Goal: Information Seeking & Learning: Find specific fact

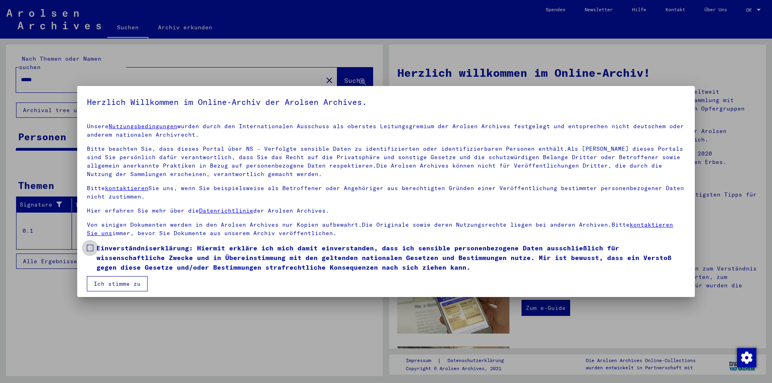
drag, startPoint x: 88, startPoint y: 247, endPoint x: 96, endPoint y: 259, distance: 14.5
click at [88, 247] on span at bounding box center [90, 248] width 6 height 6
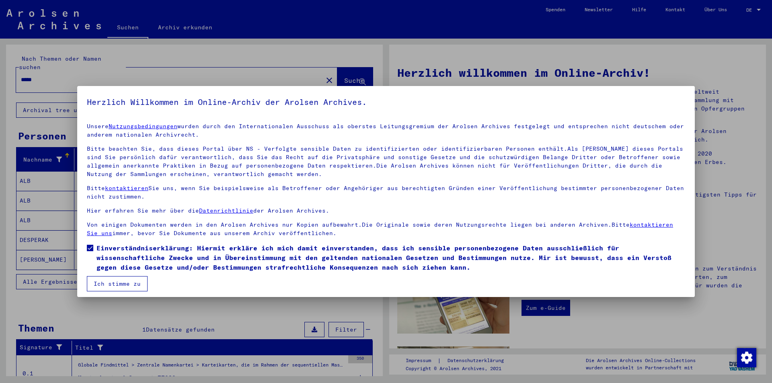
click at [107, 283] on button "Ich stimme zu" at bounding box center [117, 283] width 61 height 15
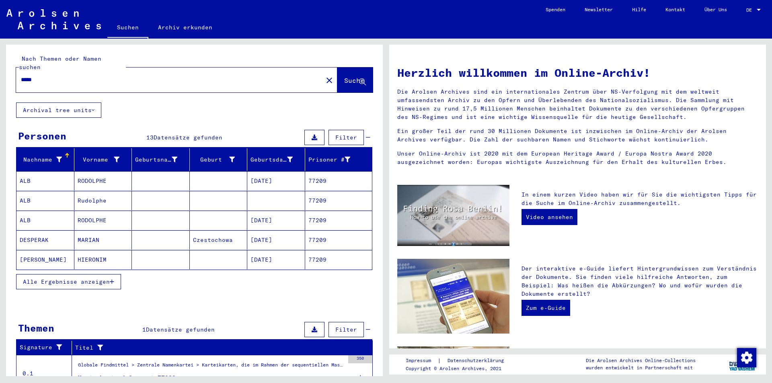
drag, startPoint x: 62, startPoint y: 286, endPoint x: 62, endPoint y: 270, distance: 15.3
click at [62, 284] on div "Nachname Vorname Geburtsname Geburt‏ Geburtsdatum Prisoner # ALB RODOLPHE [DATE…" at bounding box center [194, 224] width 377 height 152
click at [66, 283] on div "Alle Ergebnisse anzeigen" at bounding box center [194, 281] width 356 height 23
click at [70, 278] on span "Alle Ergebnisse anzeigen" at bounding box center [66, 281] width 87 height 7
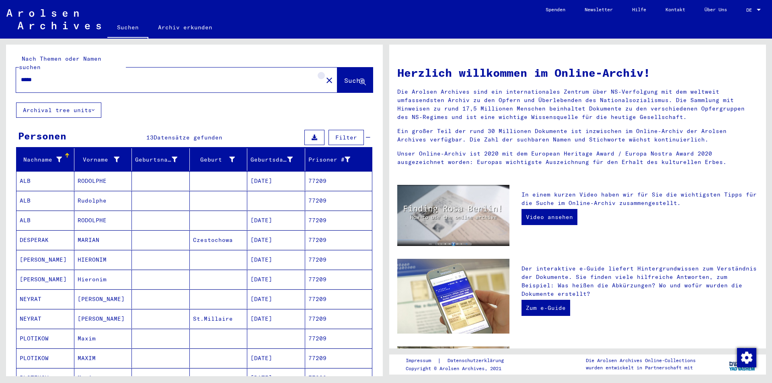
click at [325, 76] on mat-icon "close" at bounding box center [330, 81] width 10 height 10
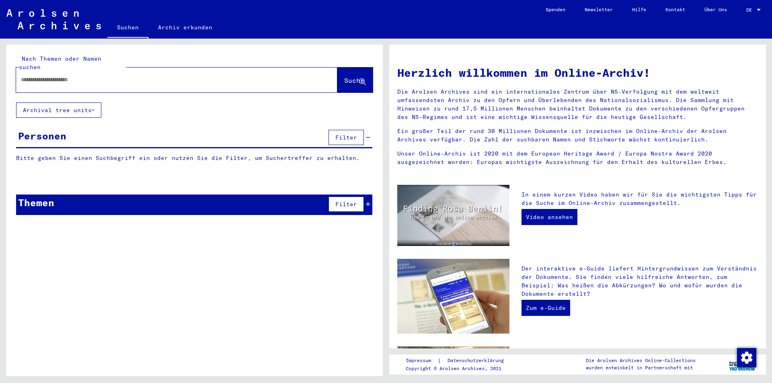
click at [194, 71] on div at bounding box center [164, 80] width 297 height 18
click at [180, 76] on input "text" at bounding box center [167, 80] width 292 height 8
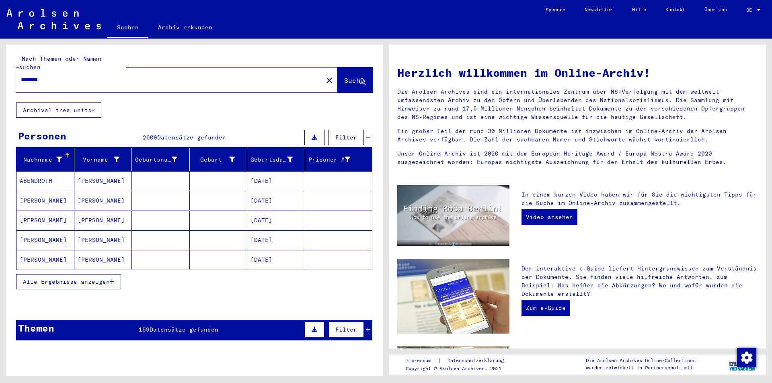
click at [78, 278] on span "Alle Ergebnisse anzeigen" at bounding box center [66, 281] width 87 height 7
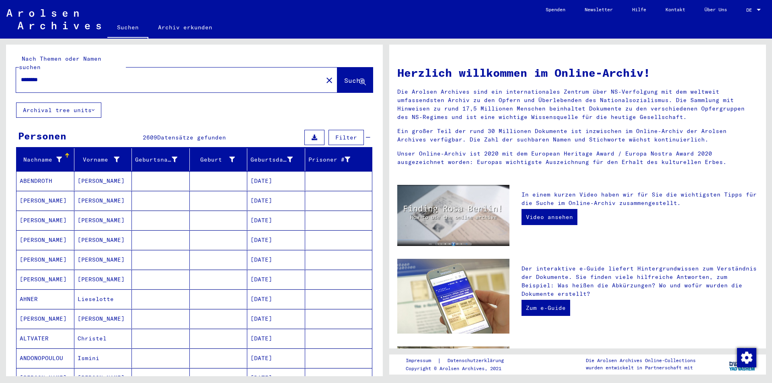
click at [68, 153] on div at bounding box center [67, 155] width 5 height 5
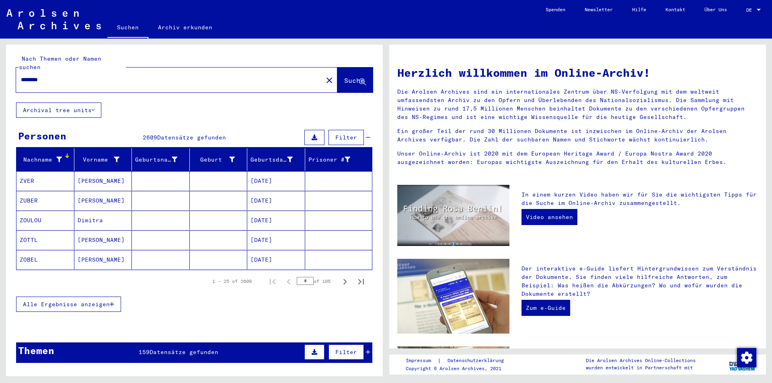
click at [87, 297] on button "Alle Ergebnisse anzeigen" at bounding box center [68, 304] width 105 height 15
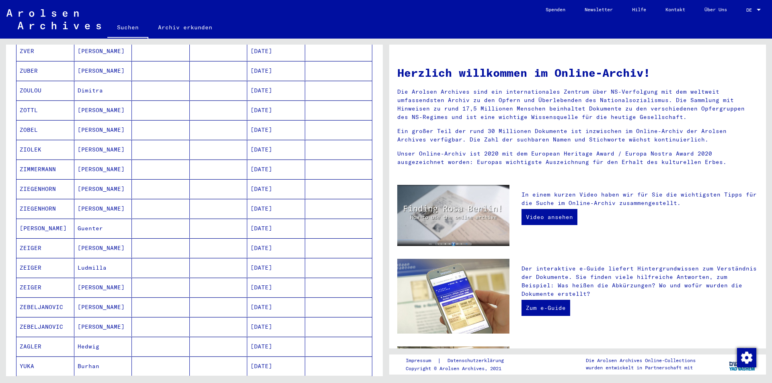
scroll to position [40, 0]
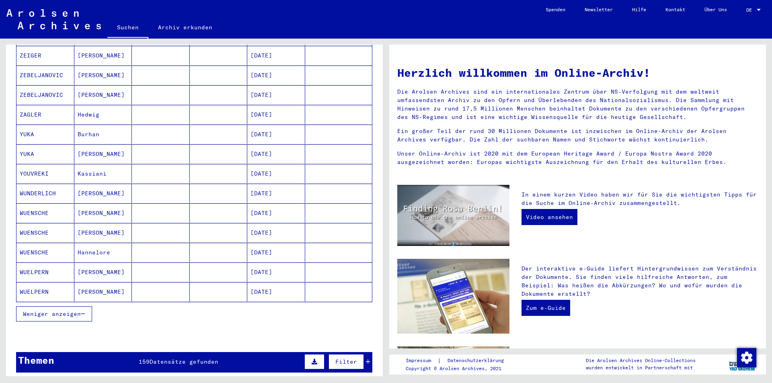
click at [69, 311] on span "Weniger anzeigen" at bounding box center [52, 314] width 58 height 7
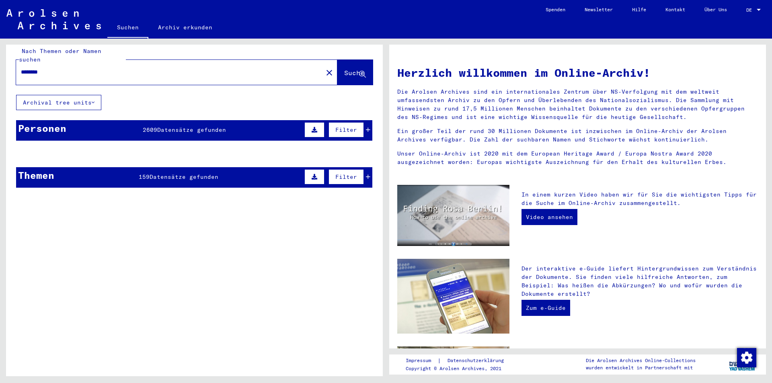
scroll to position [0, 0]
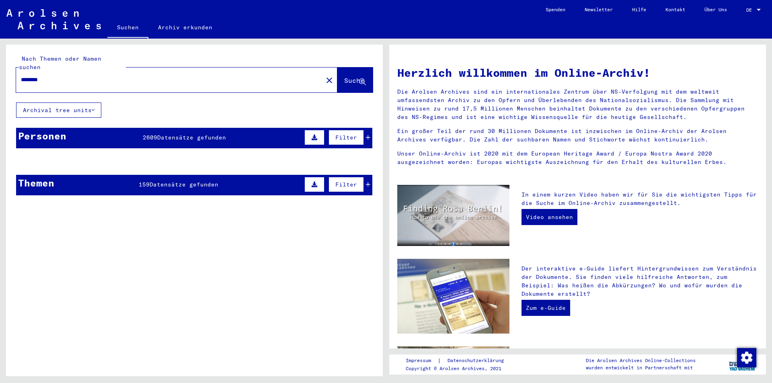
click at [114, 111] on div "Nach Themen oder Namen suchen ******** close Suche Archival tree units Personen…" at bounding box center [194, 123] width 377 height 157
click at [130, 149] on mat-header-row "Nachname Vorname Geburtsname Geburt‏ Geburtsdatum Prisoner #" at bounding box center [194, 160] width 356 height 23
click at [143, 134] on span "2609" at bounding box center [150, 137] width 14 height 7
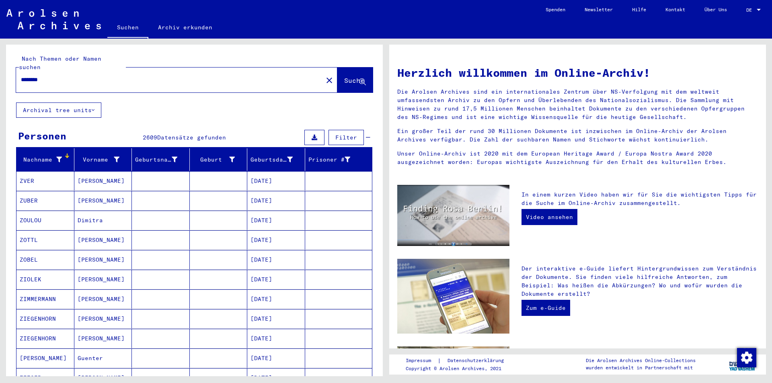
click at [338, 68] on button "Suche" at bounding box center [354, 80] width 35 height 25
click at [151, 71] on div "********" at bounding box center [164, 80] width 297 height 18
click at [142, 76] on input "********" at bounding box center [167, 80] width 292 height 8
click at [81, 104] on button "Archival tree units" at bounding box center [58, 110] width 85 height 15
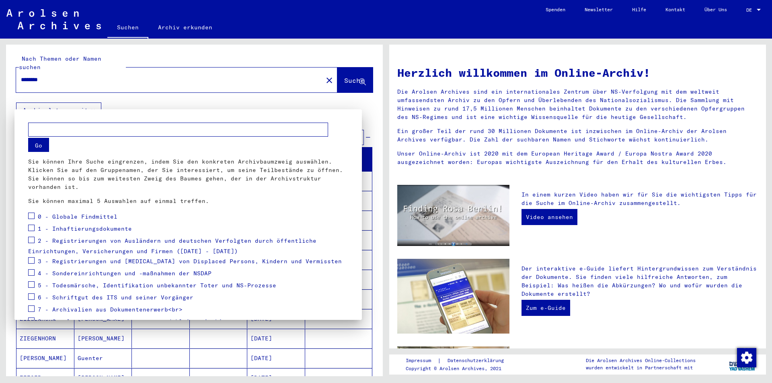
click at [125, 70] on div at bounding box center [386, 191] width 772 height 383
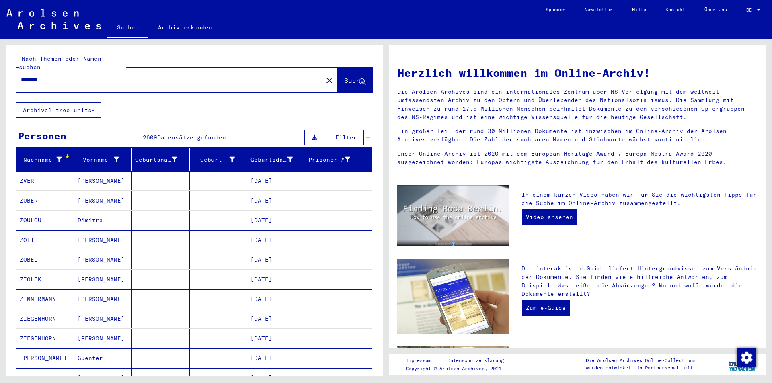
click at [96, 76] on input "********" at bounding box center [167, 80] width 292 height 8
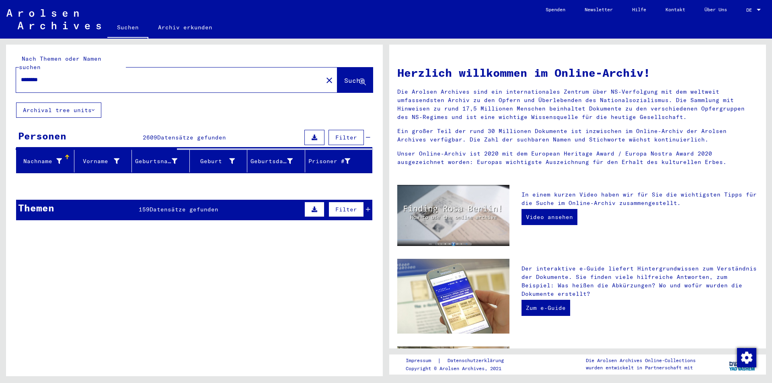
type input "********"
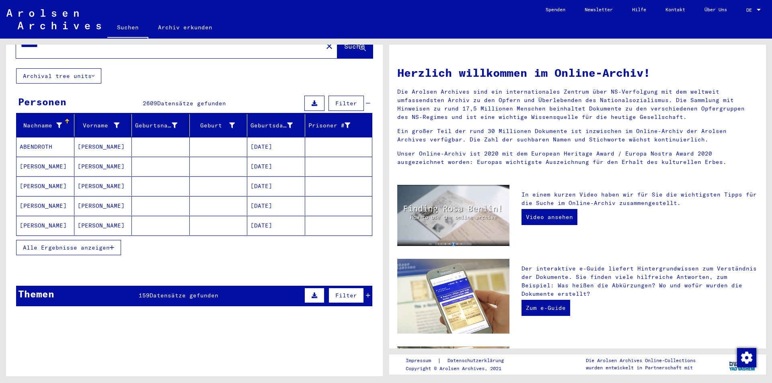
scroll to position [80, 0]
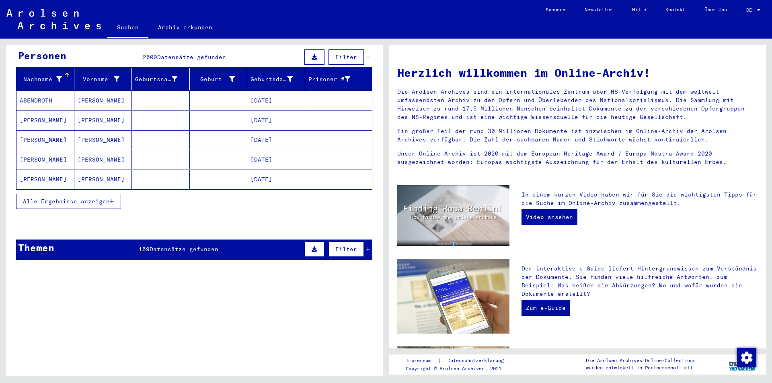
click at [62, 198] on span "Alle Ergebnisse anzeigen" at bounding box center [66, 201] width 87 height 7
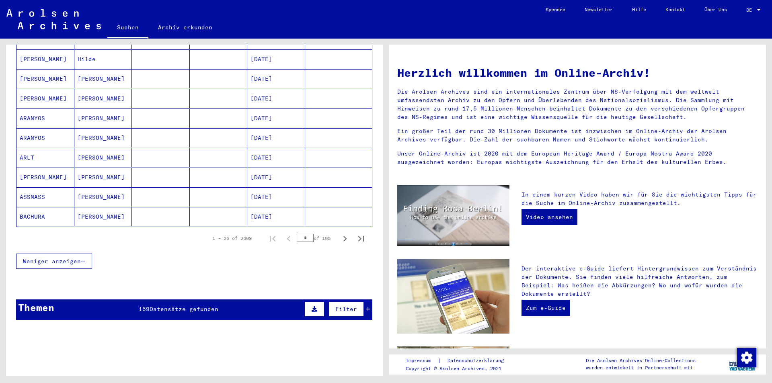
scroll to position [523, 0]
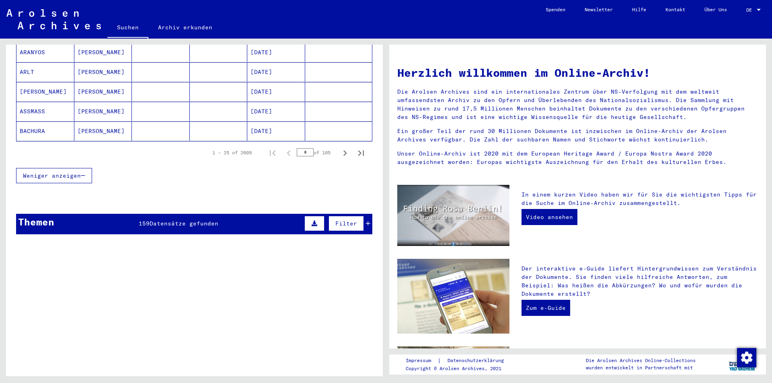
click at [301, 148] on input "*" at bounding box center [305, 152] width 17 height 8
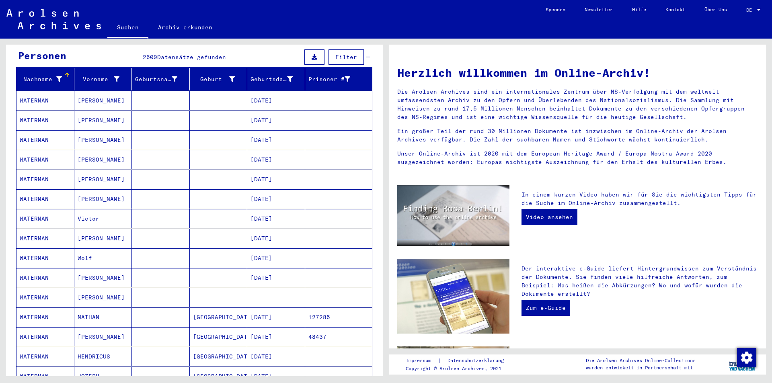
scroll to position [121, 0]
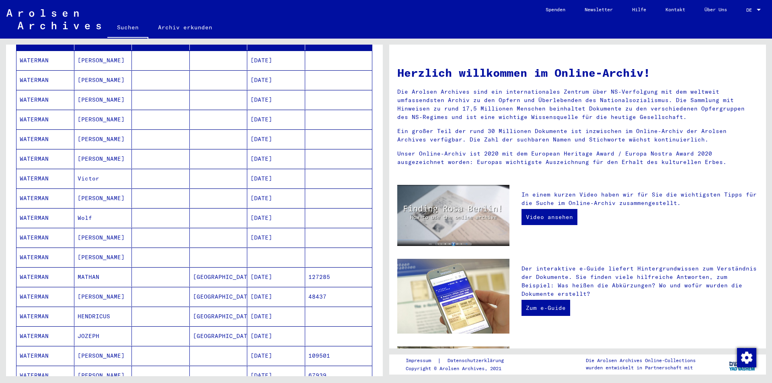
click at [105, 195] on mat-cell "[PERSON_NAME]" at bounding box center [103, 198] width 58 height 19
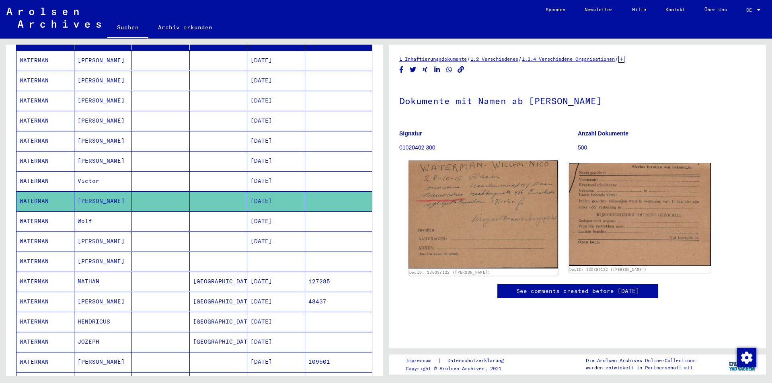
click at [479, 201] on img at bounding box center [483, 214] width 149 height 108
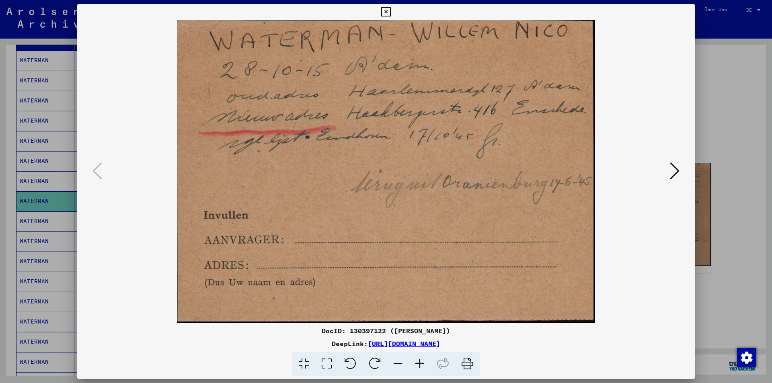
click at [59, 124] on div at bounding box center [386, 191] width 772 height 383
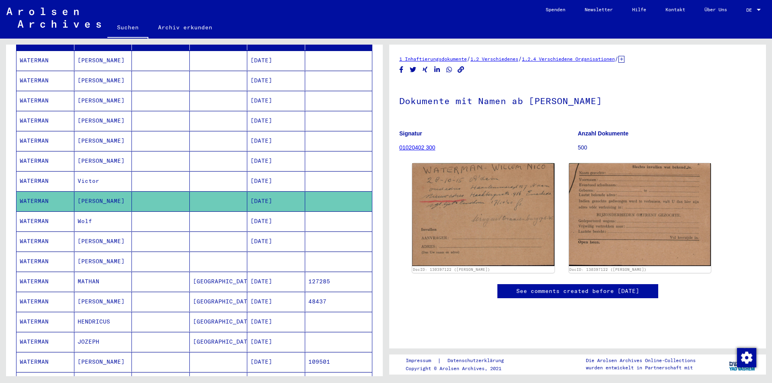
click at [79, 214] on mat-cell "Wolf" at bounding box center [103, 222] width 58 height 20
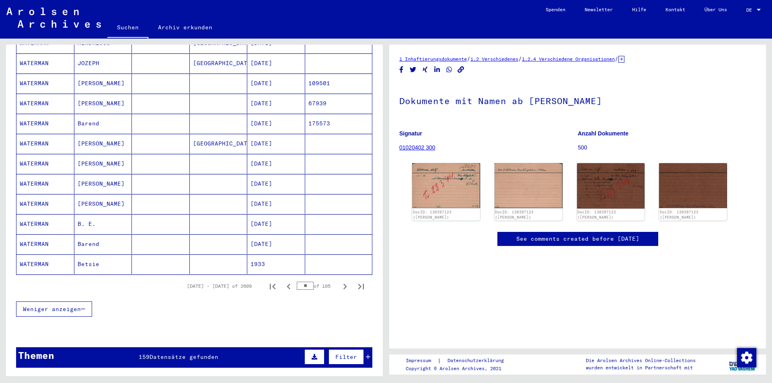
scroll to position [402, 0]
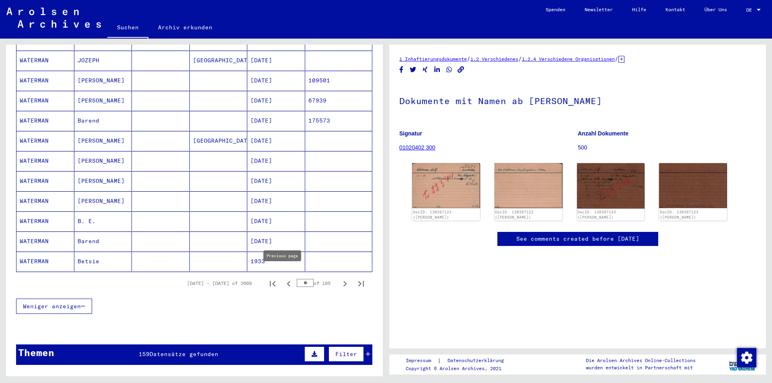
click at [283, 278] on icon "Previous page" at bounding box center [288, 283] width 11 height 11
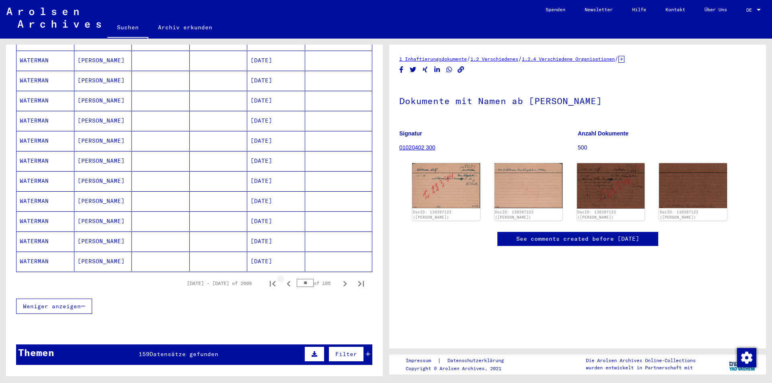
click at [283, 278] on icon "Previous page" at bounding box center [288, 283] width 11 height 11
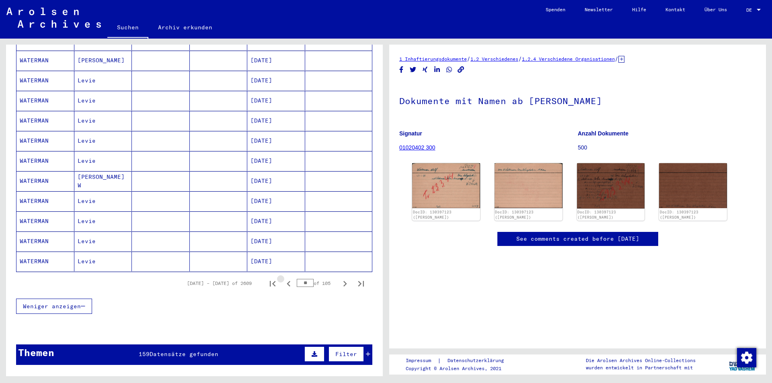
click at [283, 278] on icon "Previous page" at bounding box center [288, 283] width 11 height 11
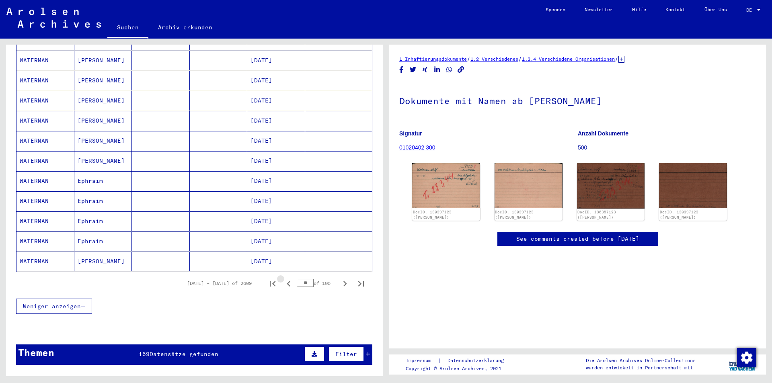
click at [283, 278] on icon "Previous page" at bounding box center [288, 283] width 11 height 11
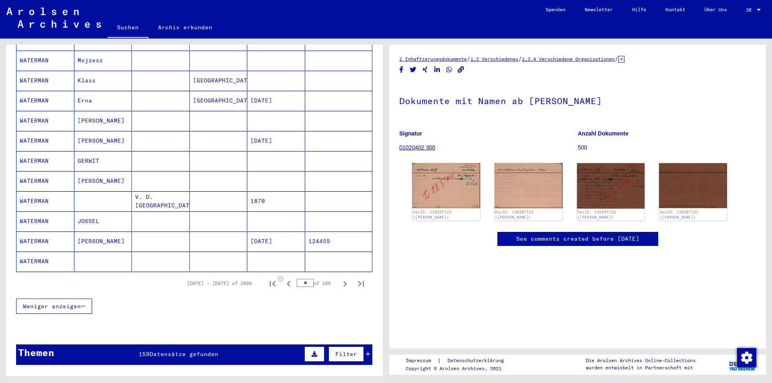
click at [283, 278] on icon "Previous page" at bounding box center [288, 283] width 11 height 11
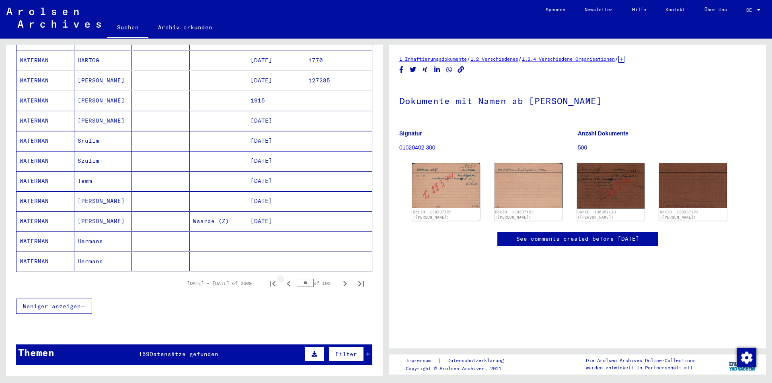
click at [283, 278] on icon "Previous page" at bounding box center [288, 283] width 11 height 11
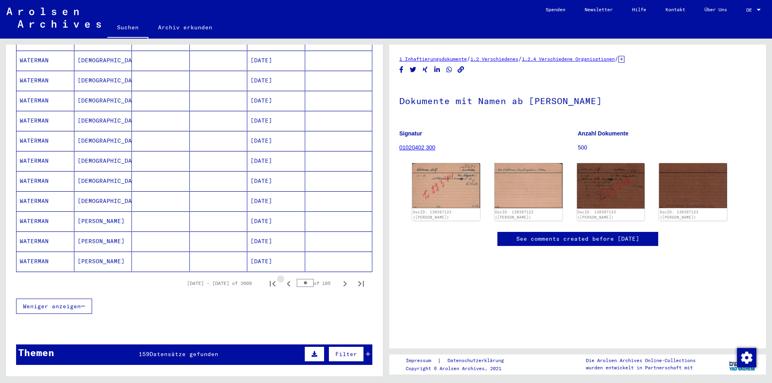
click at [283, 278] on icon "Previous page" at bounding box center [288, 283] width 11 height 11
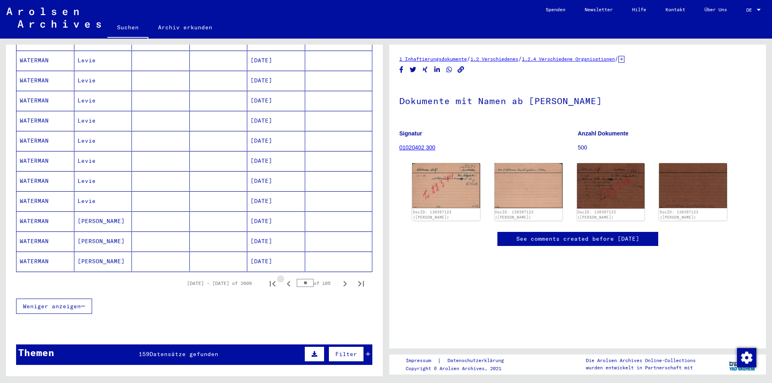
click at [283, 278] on icon "Previous page" at bounding box center [288, 283] width 11 height 11
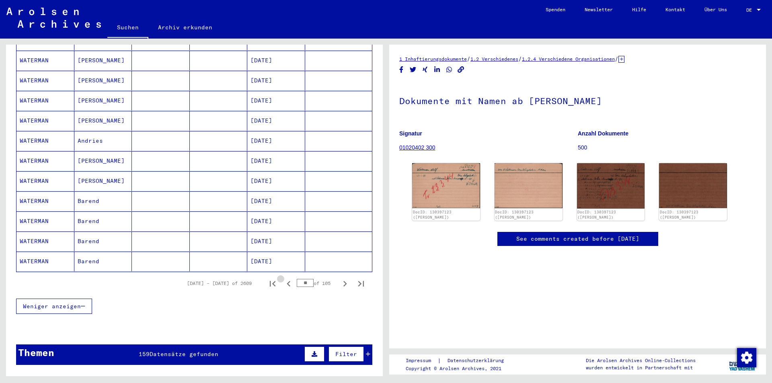
click at [283, 278] on icon "Previous page" at bounding box center [288, 283] width 11 height 11
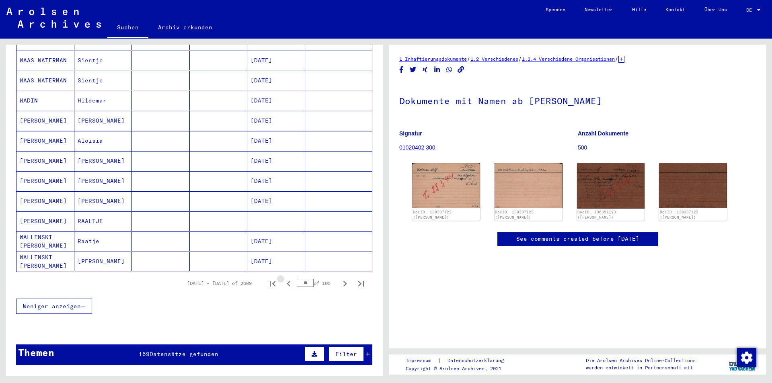
click at [283, 278] on icon "Previous page" at bounding box center [288, 283] width 11 height 11
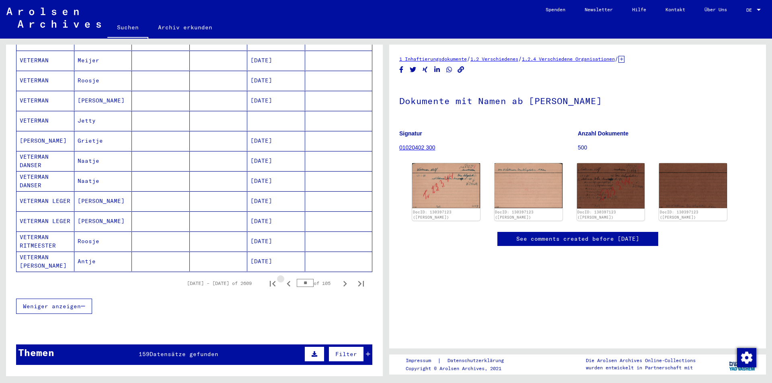
click at [283, 278] on icon "Previous page" at bounding box center [288, 283] width 11 height 11
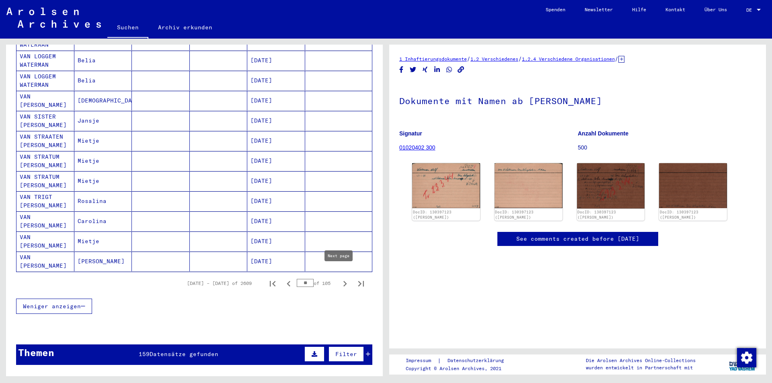
click at [337, 276] on button "Next page" at bounding box center [345, 284] width 16 height 16
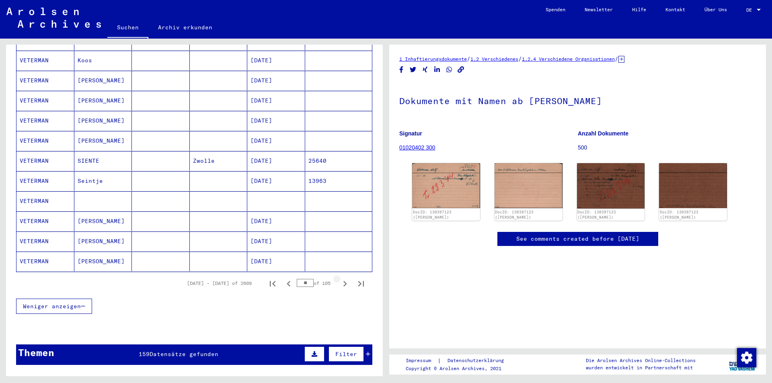
click at [337, 276] on button "Next page" at bounding box center [345, 284] width 16 height 16
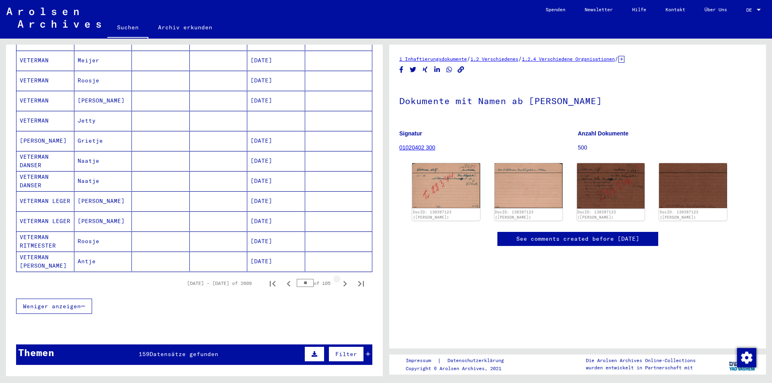
click at [337, 276] on button "Next page" at bounding box center [345, 284] width 16 height 16
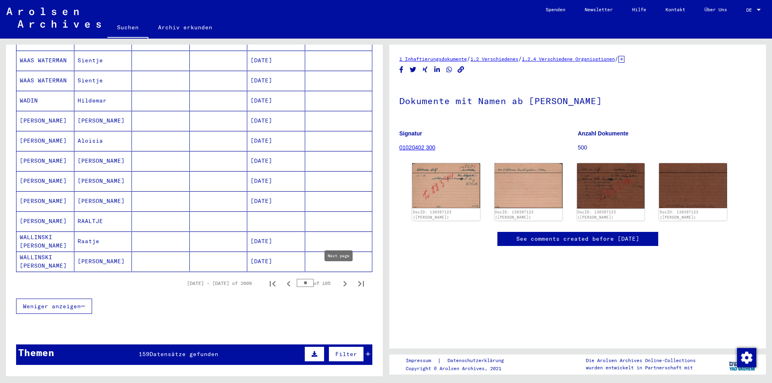
click at [337, 276] on button "Next page" at bounding box center [345, 284] width 16 height 16
type input "**"
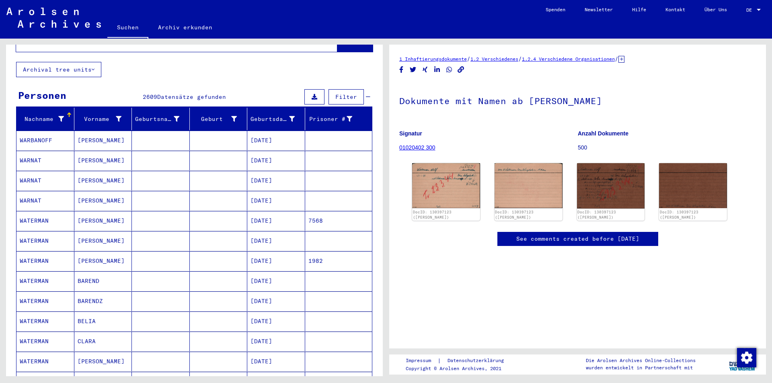
scroll to position [40, 0]
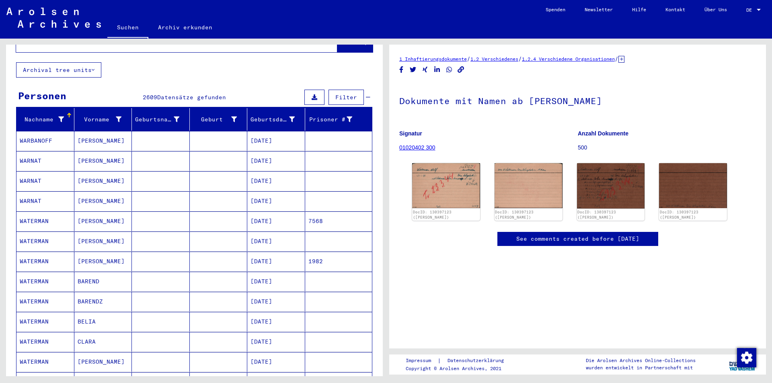
click at [115, 136] on mat-cell "[PERSON_NAME]" at bounding box center [103, 141] width 58 height 20
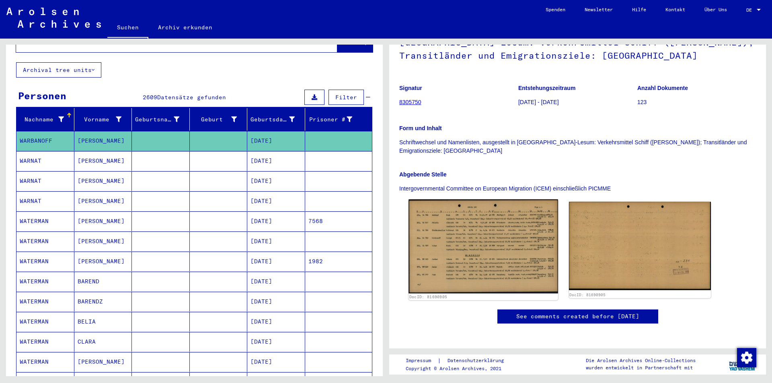
click at [486, 230] on img at bounding box center [483, 247] width 149 height 94
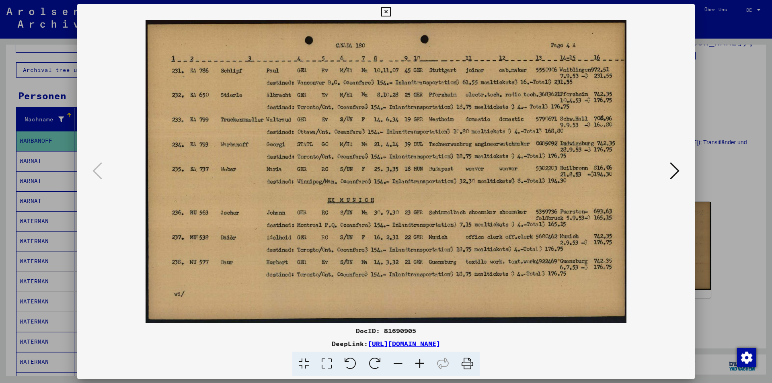
click at [69, 112] on div at bounding box center [386, 191] width 772 height 383
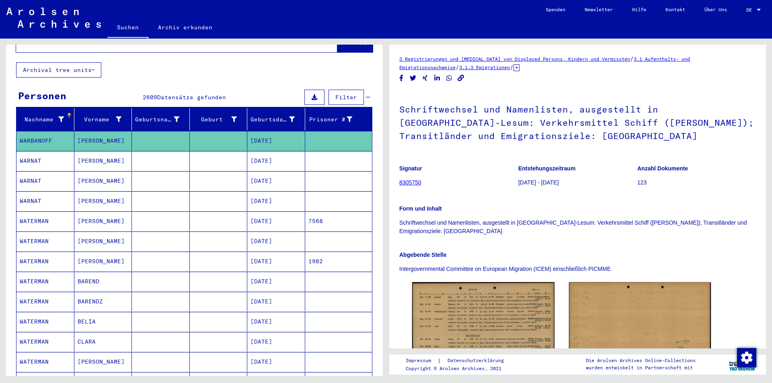
scroll to position [40, 0]
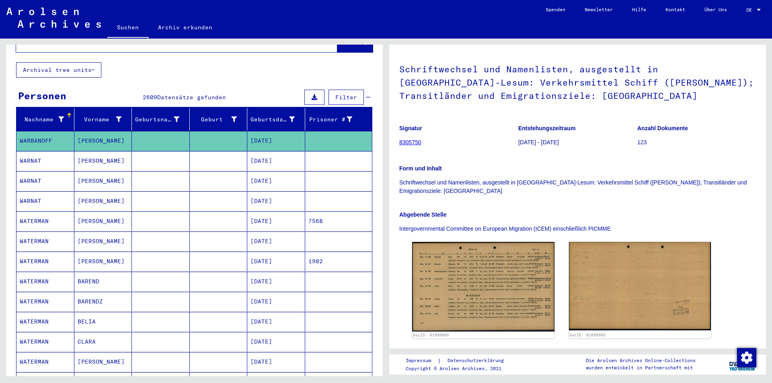
click at [265, 158] on mat-cell "[DATE]" at bounding box center [276, 161] width 58 height 20
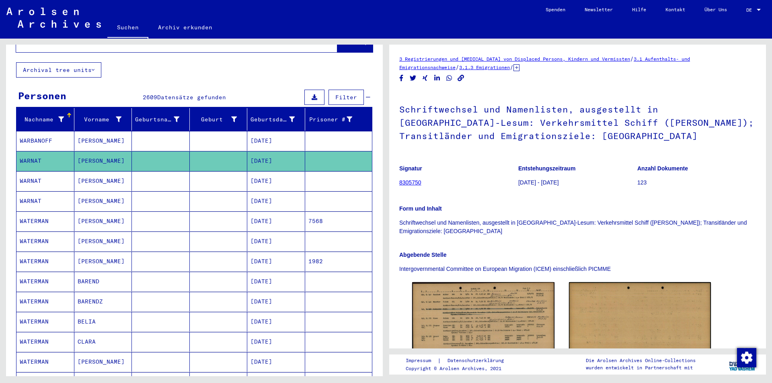
scroll to position [80, 0]
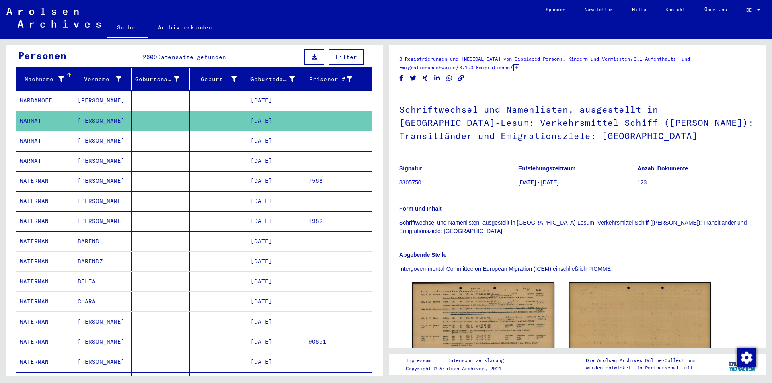
click at [274, 178] on mat-cell "[DATE]" at bounding box center [276, 181] width 58 height 20
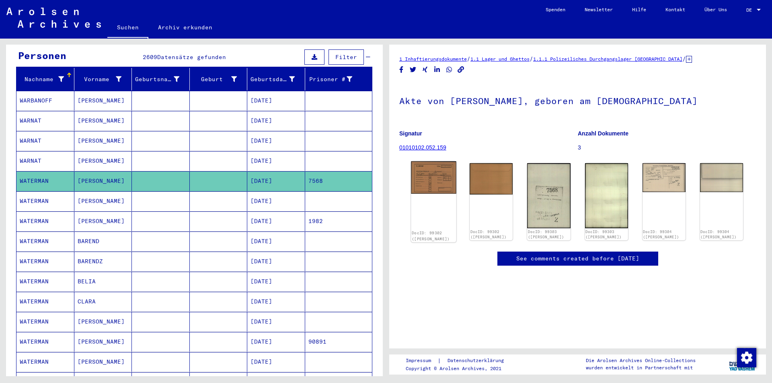
click at [446, 183] on img at bounding box center [433, 177] width 45 height 33
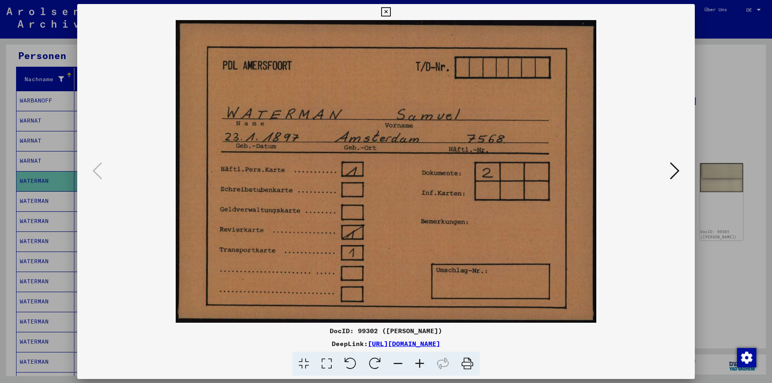
click at [673, 168] on icon at bounding box center [675, 170] width 10 height 19
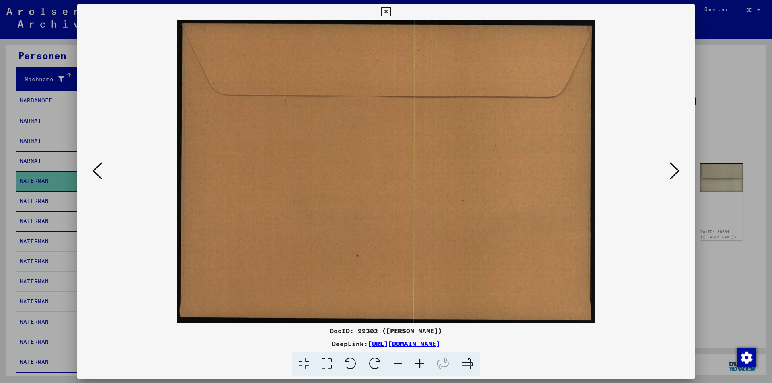
click at [673, 168] on icon at bounding box center [675, 170] width 10 height 19
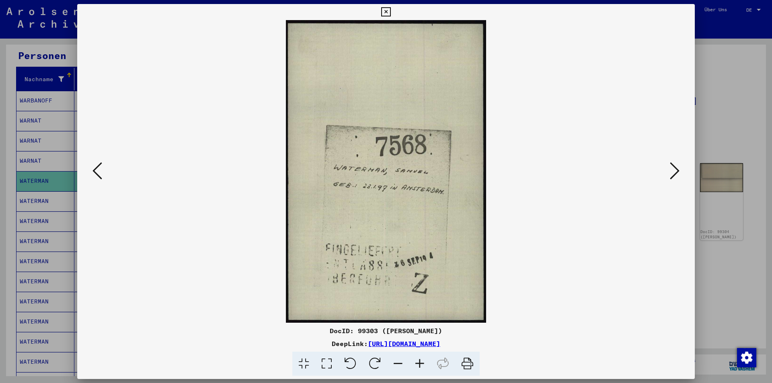
click at [673, 168] on icon at bounding box center [675, 170] width 10 height 19
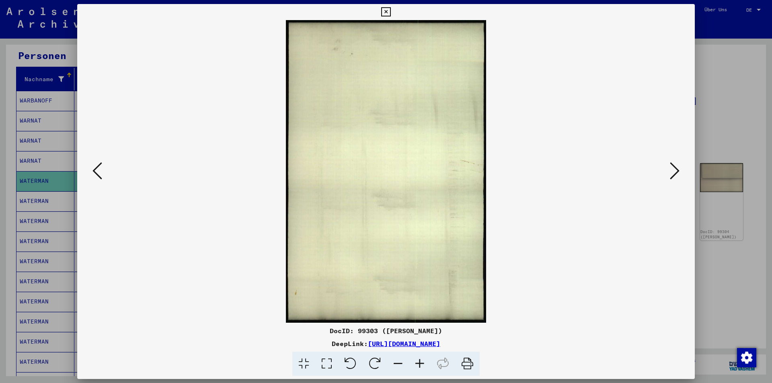
click at [673, 168] on icon at bounding box center [675, 170] width 10 height 19
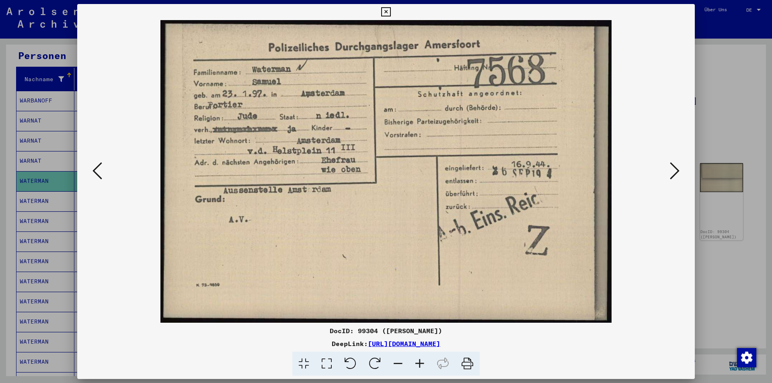
click at [714, 217] on div at bounding box center [386, 191] width 772 height 383
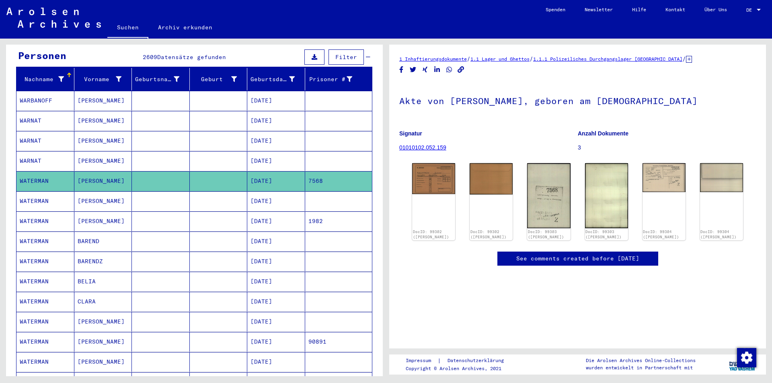
click at [259, 191] on mat-cell "[DATE]" at bounding box center [276, 201] width 58 height 20
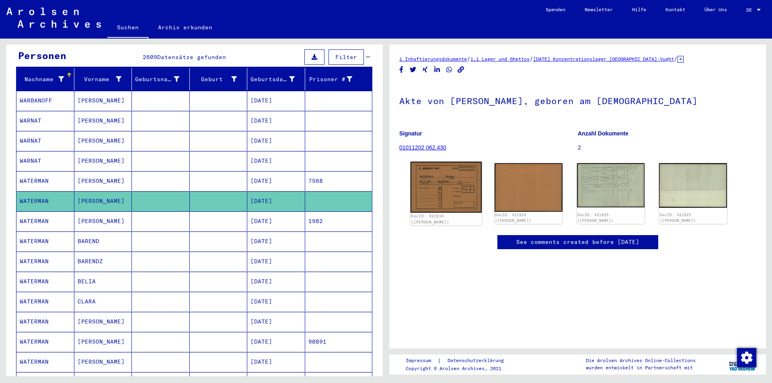
click at [439, 191] on img at bounding box center [446, 187] width 71 height 51
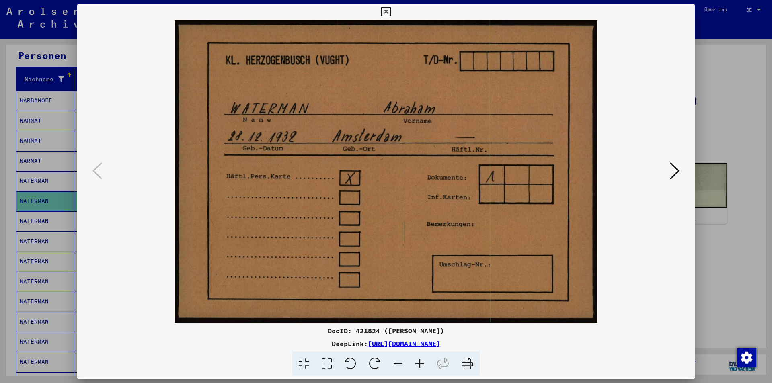
click at [705, 160] on div at bounding box center [386, 191] width 772 height 383
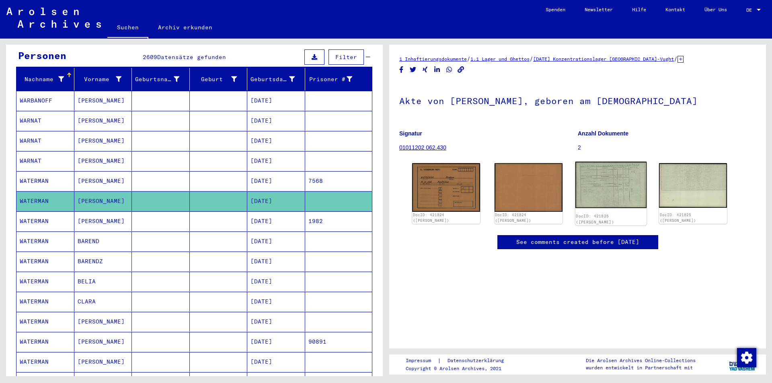
click at [604, 182] on img at bounding box center [610, 185] width 71 height 46
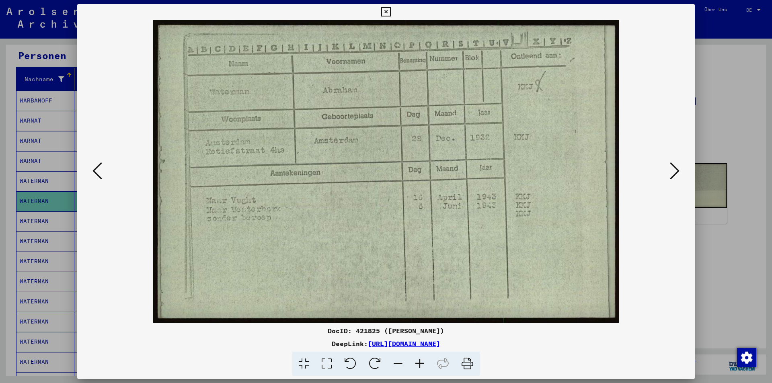
click at [705, 214] on div at bounding box center [386, 191] width 772 height 383
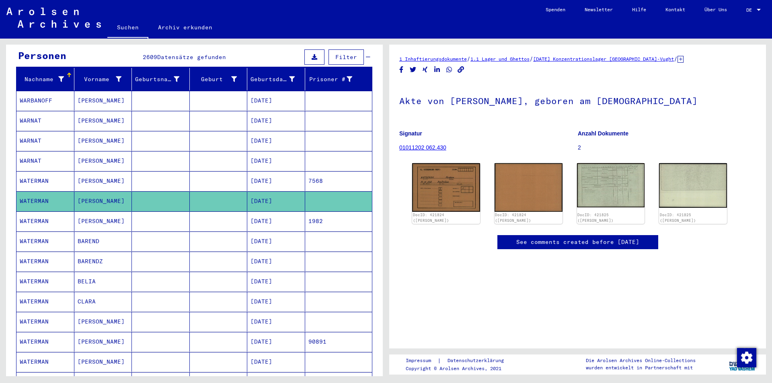
click at [272, 212] on mat-cell "[DATE]" at bounding box center [276, 222] width 58 height 20
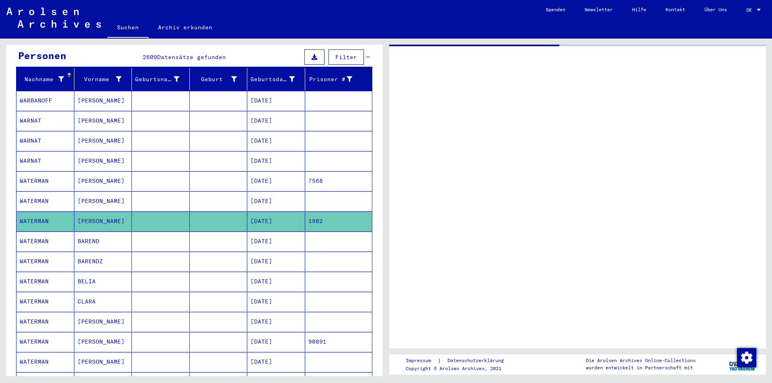
click at [276, 233] on mat-cell "[DATE]" at bounding box center [276, 242] width 58 height 20
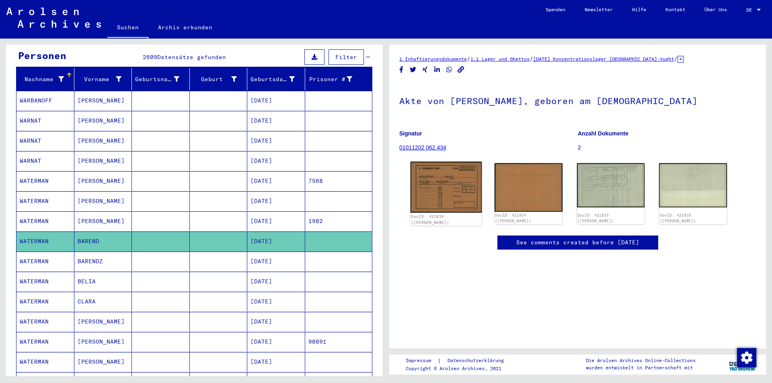
click at [467, 185] on img at bounding box center [446, 187] width 71 height 51
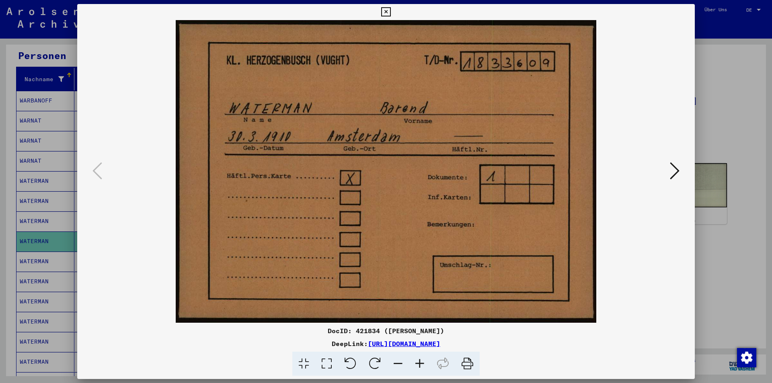
click at [697, 97] on div at bounding box center [386, 191] width 772 height 383
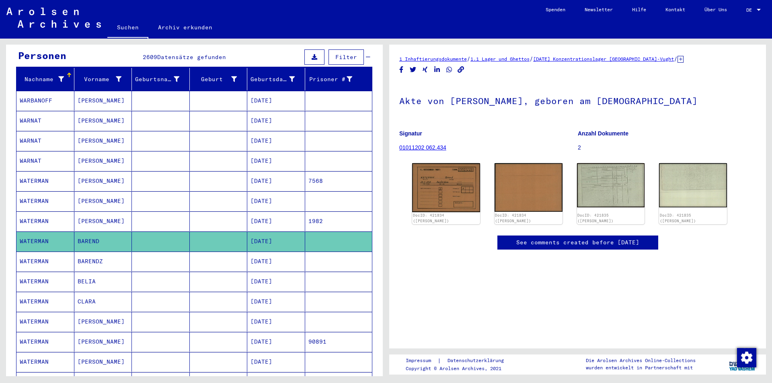
scroll to position [121, 0]
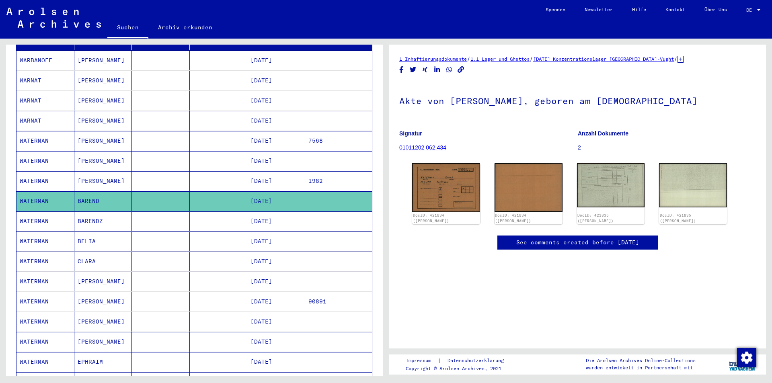
click at [255, 213] on mat-cell "[DATE]" at bounding box center [276, 222] width 58 height 20
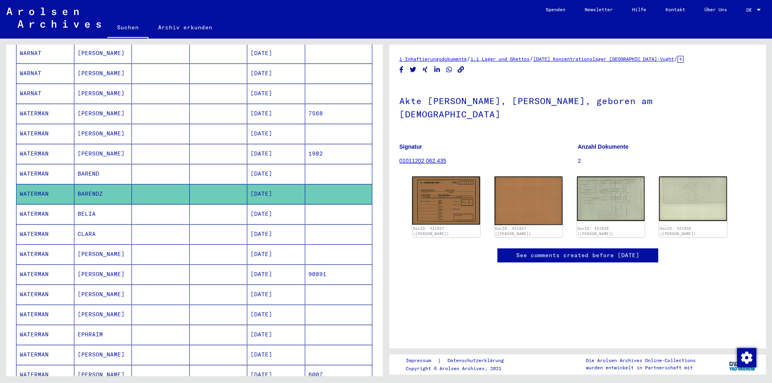
scroll to position [161, 0]
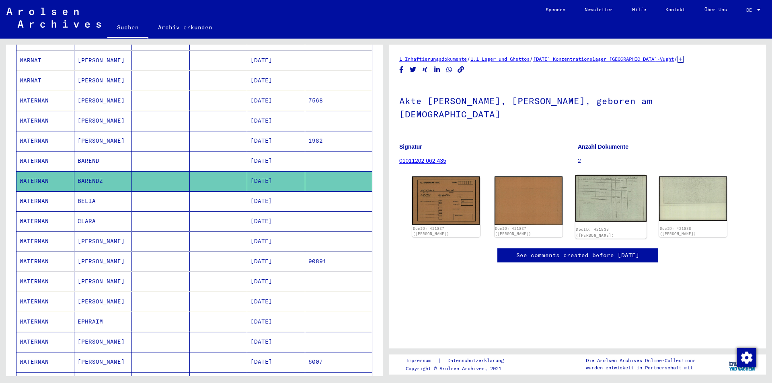
click at [611, 185] on img at bounding box center [610, 198] width 71 height 47
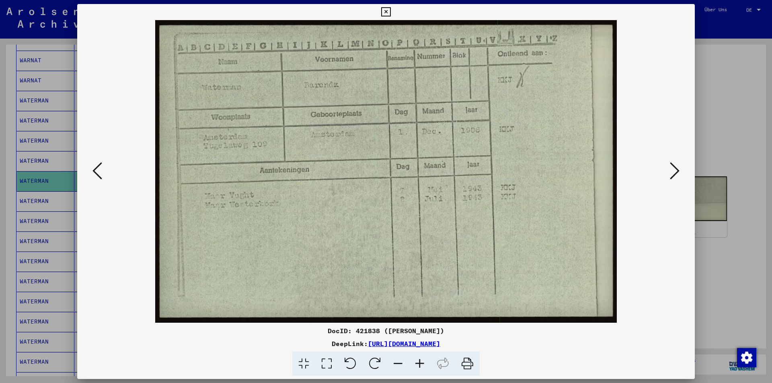
click at [64, 113] on div at bounding box center [386, 191] width 772 height 383
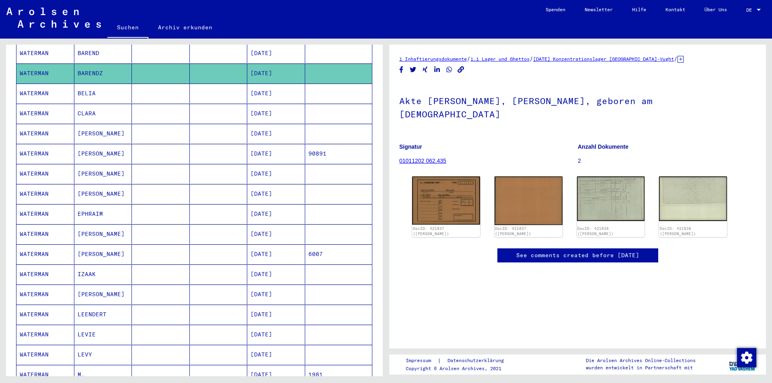
scroll to position [282, 0]
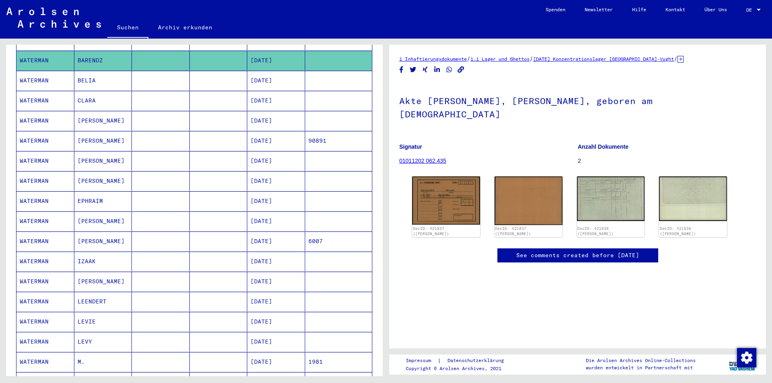
click at [275, 194] on mat-cell "[DATE]" at bounding box center [276, 201] width 58 height 20
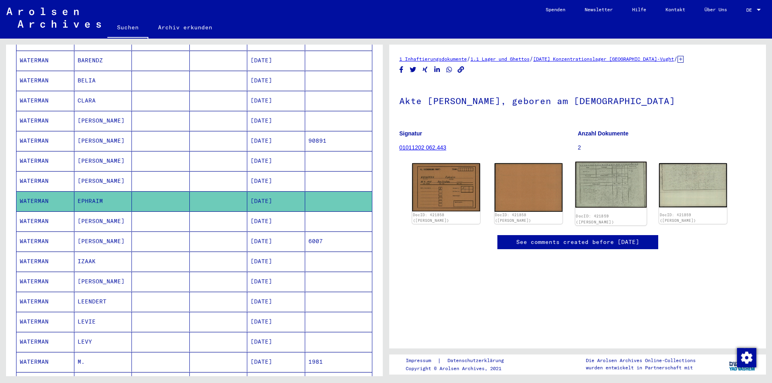
click at [593, 176] on img at bounding box center [610, 185] width 71 height 46
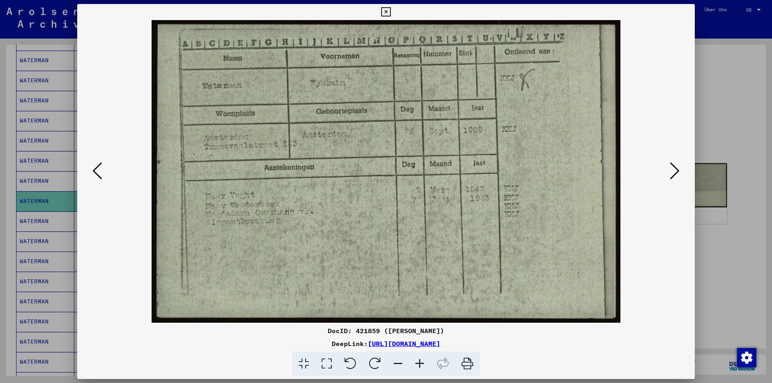
click at [19, 97] on div at bounding box center [386, 191] width 772 height 383
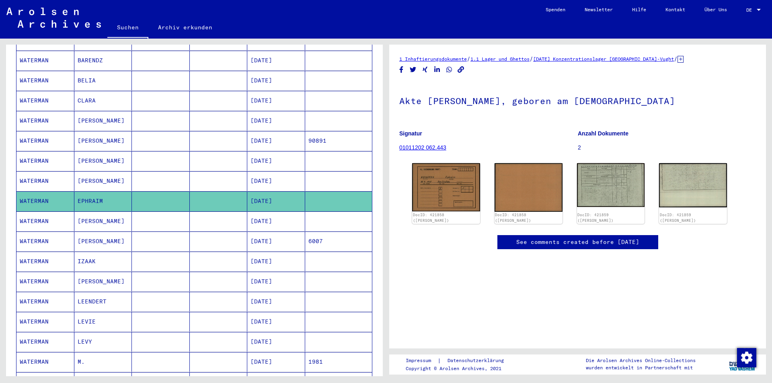
click at [273, 232] on mat-cell "[DATE]" at bounding box center [276, 242] width 58 height 20
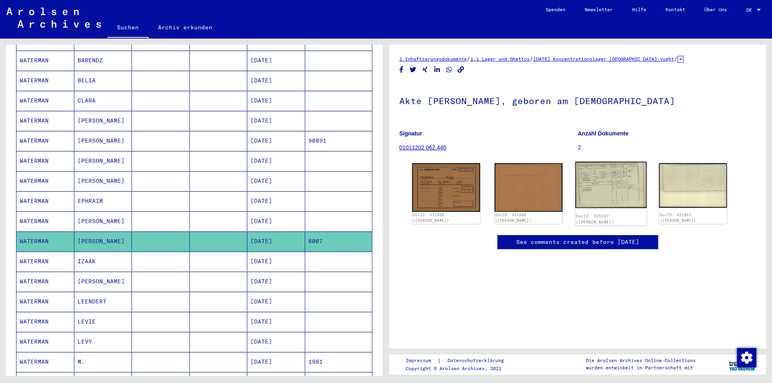
click at [610, 180] on img at bounding box center [610, 185] width 71 height 46
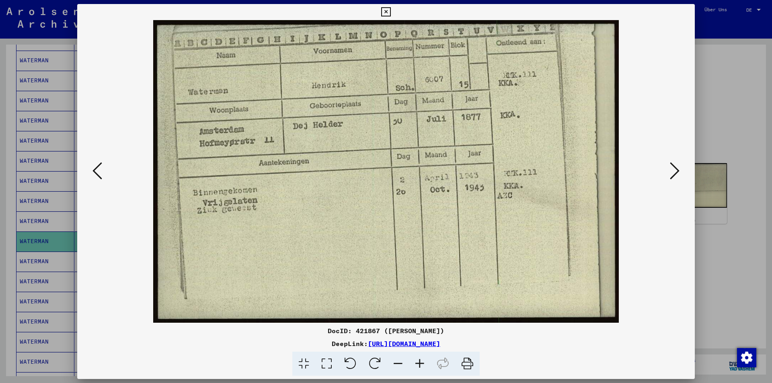
click at [68, 111] on div at bounding box center [386, 191] width 772 height 383
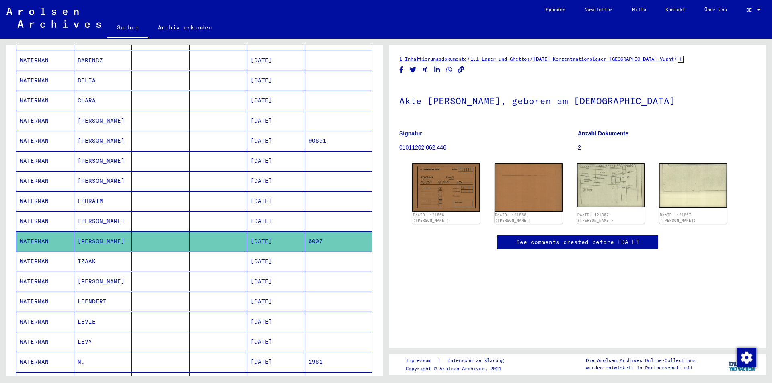
click at [264, 255] on mat-cell "[DATE]" at bounding box center [276, 262] width 58 height 20
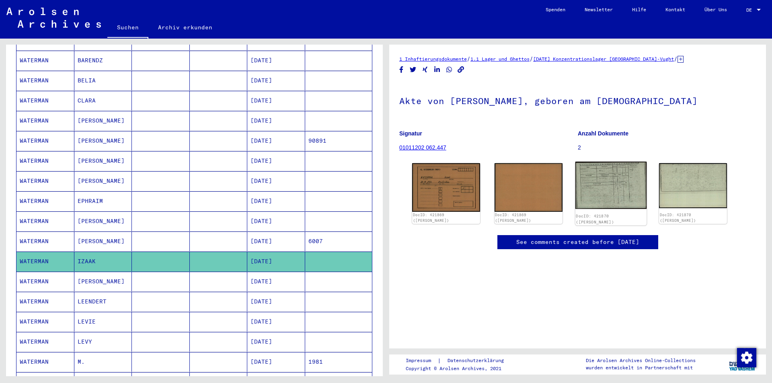
click at [603, 187] on img at bounding box center [610, 185] width 71 height 47
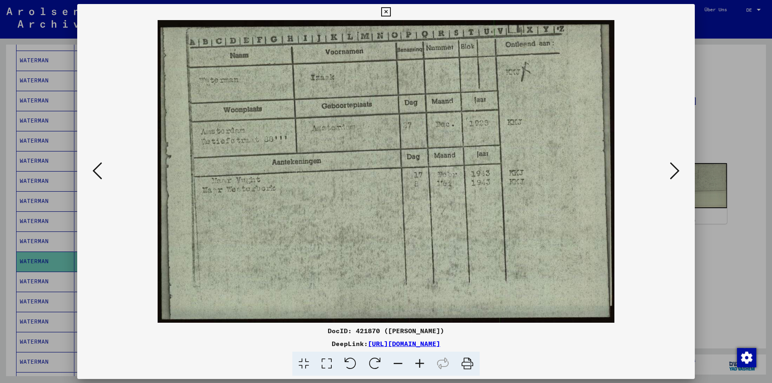
click at [69, 128] on div at bounding box center [386, 191] width 772 height 383
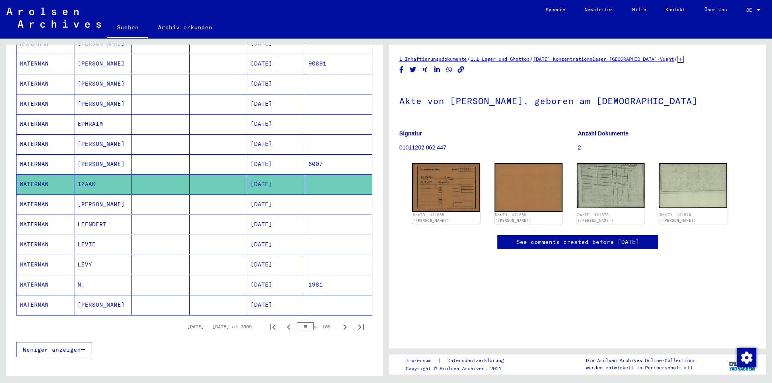
scroll to position [362, 0]
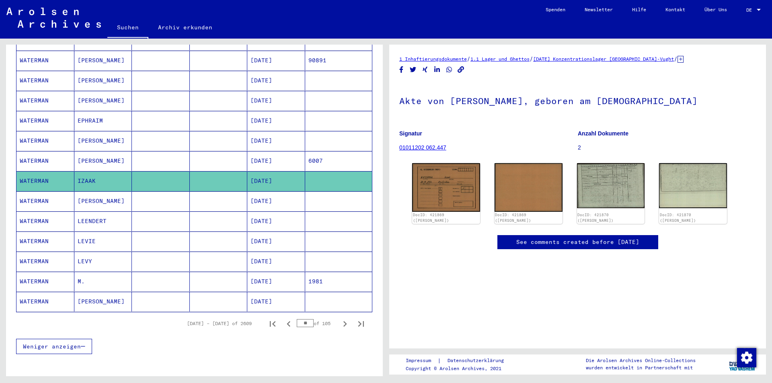
click at [271, 199] on mat-cell "[DATE]" at bounding box center [276, 201] width 58 height 20
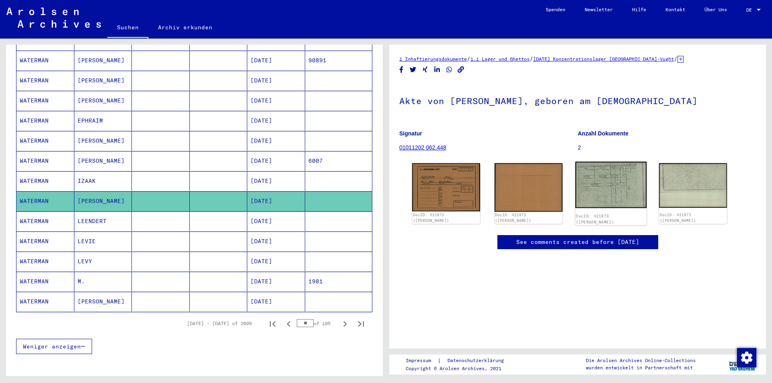
click at [602, 187] on img at bounding box center [610, 185] width 71 height 47
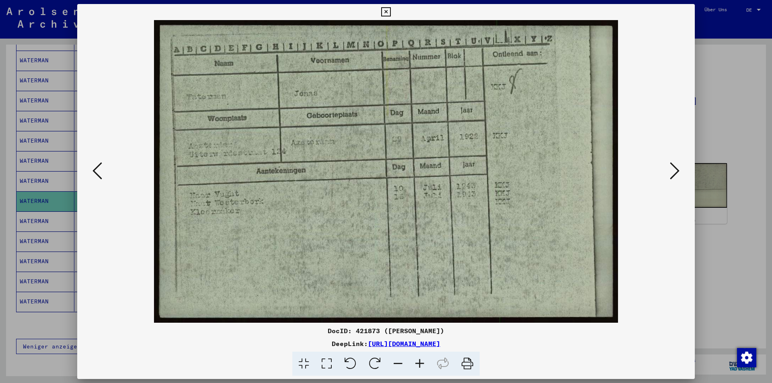
click at [48, 132] on div at bounding box center [386, 191] width 772 height 383
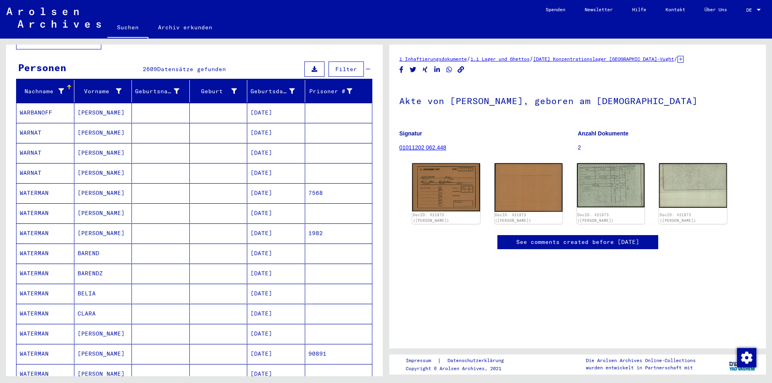
scroll to position [80, 0]
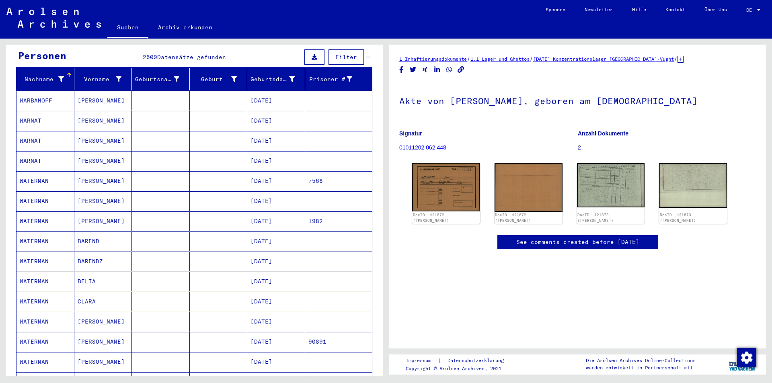
click at [270, 172] on mat-cell "[DATE]" at bounding box center [276, 181] width 58 height 20
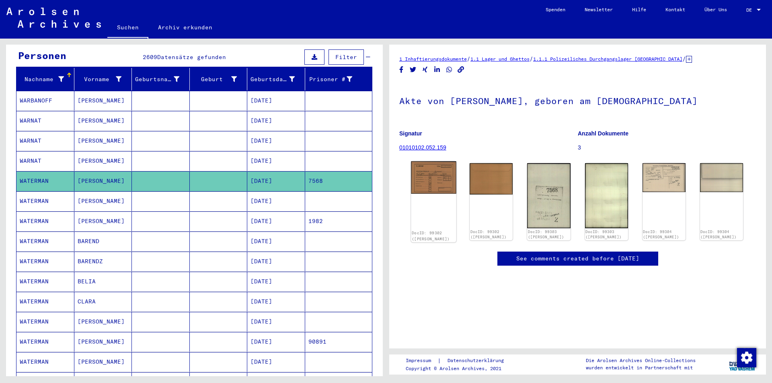
click at [438, 180] on img at bounding box center [433, 177] width 45 height 33
click at [262, 194] on mat-cell "[DATE]" at bounding box center [276, 201] width 58 height 20
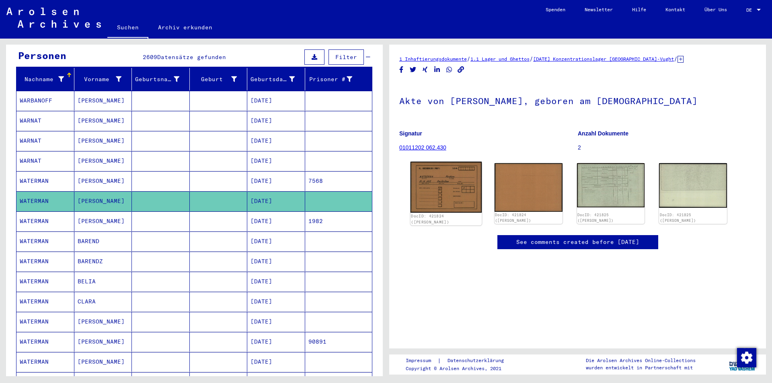
click at [449, 185] on img at bounding box center [446, 187] width 71 height 51
click at [285, 214] on mat-cell "[DATE]" at bounding box center [276, 222] width 58 height 20
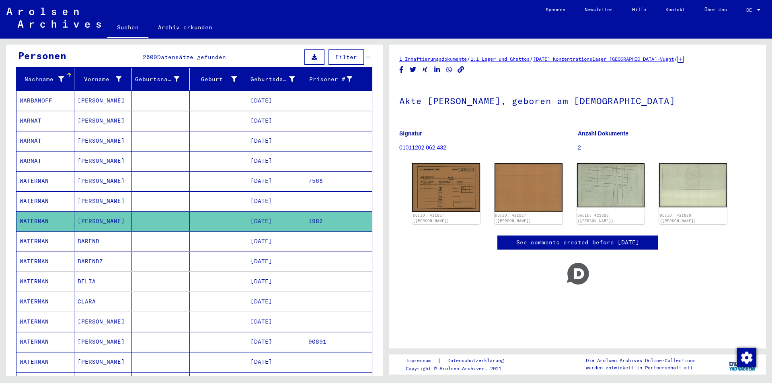
click at [280, 232] on mat-cell "[DATE]" at bounding box center [276, 242] width 58 height 20
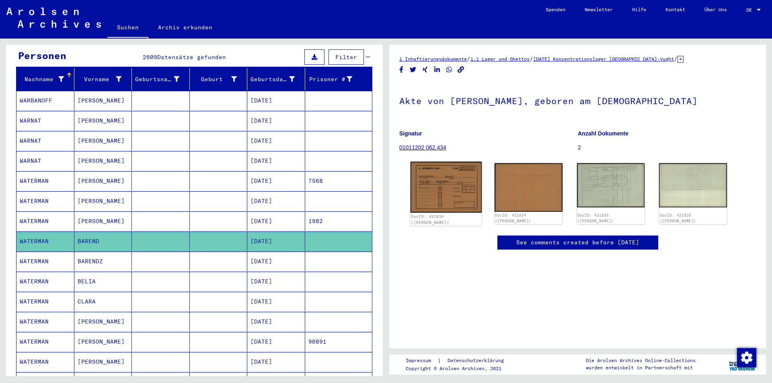
click at [447, 185] on img at bounding box center [446, 187] width 71 height 51
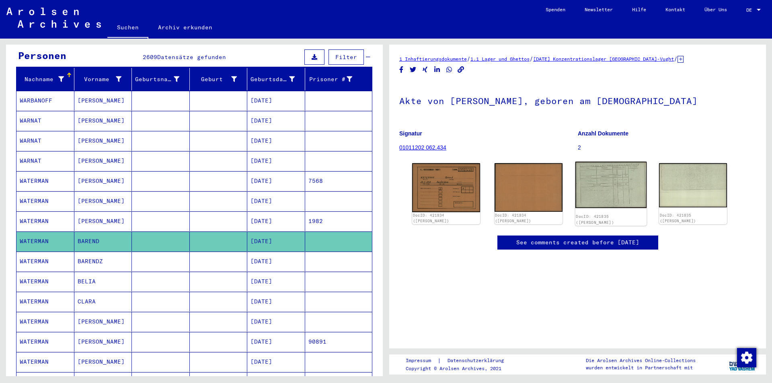
click at [602, 191] on img at bounding box center [610, 185] width 71 height 46
click at [263, 259] on mat-cell "[DATE]" at bounding box center [276, 262] width 58 height 20
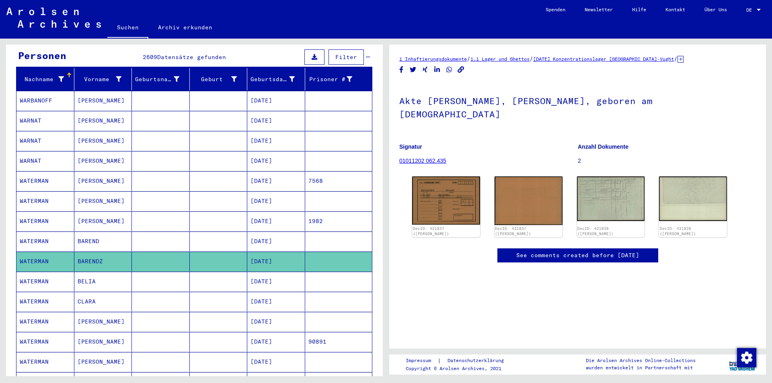
click at [283, 212] on mat-cell "[DATE]" at bounding box center [276, 222] width 58 height 20
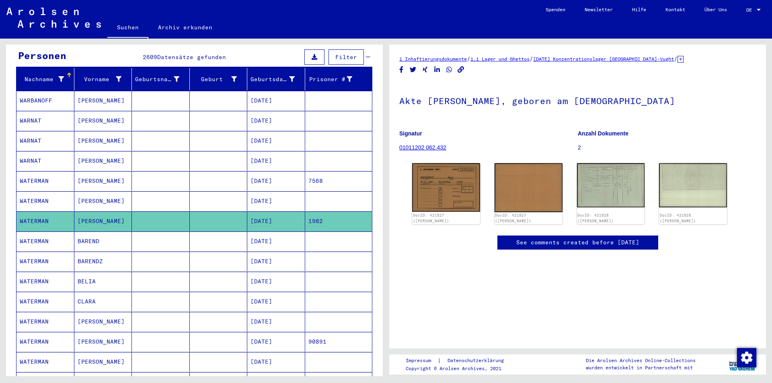
click at [275, 176] on mat-cell "[DATE]" at bounding box center [276, 181] width 58 height 20
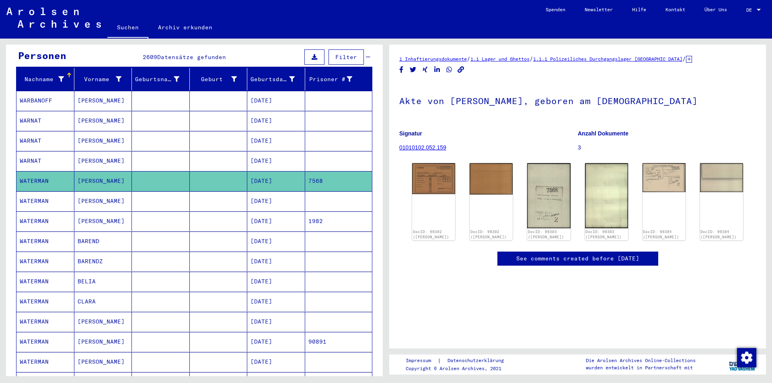
click at [276, 212] on mat-cell "[DATE]" at bounding box center [276, 222] width 58 height 20
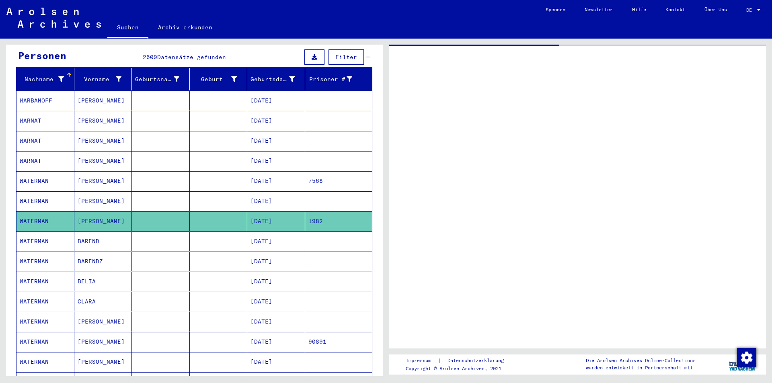
click at [276, 197] on mat-cell "[DATE]" at bounding box center [276, 201] width 58 height 20
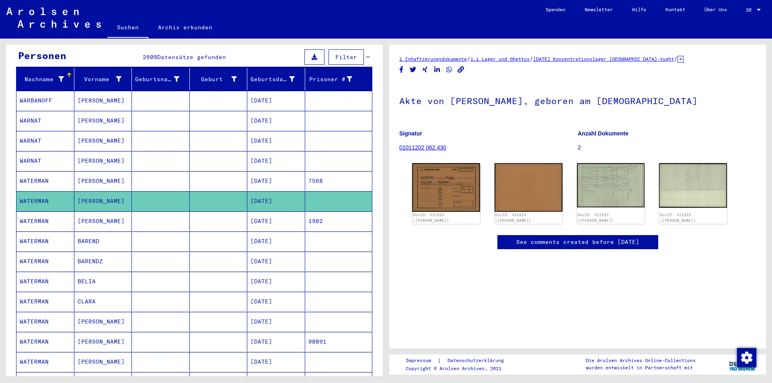
click at [276, 233] on mat-cell "[DATE]" at bounding box center [276, 242] width 58 height 20
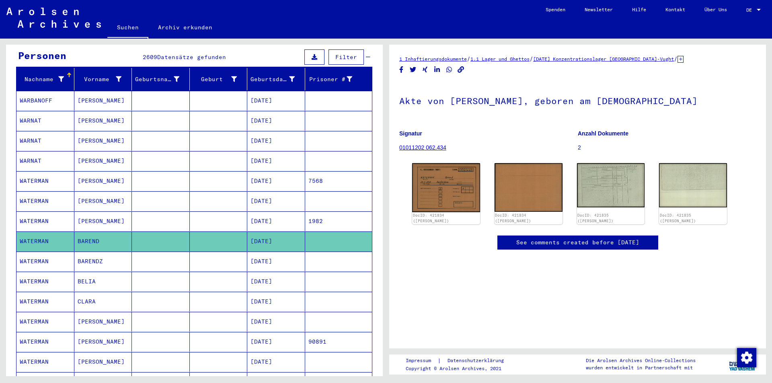
click at [276, 259] on mat-cell "[DATE]" at bounding box center [276, 262] width 58 height 20
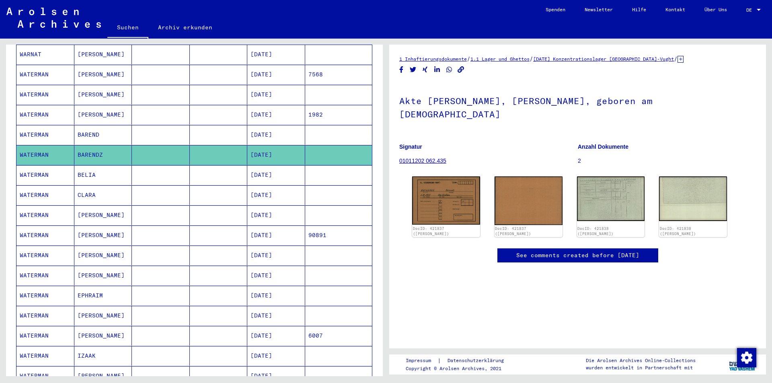
scroll to position [201, 0]
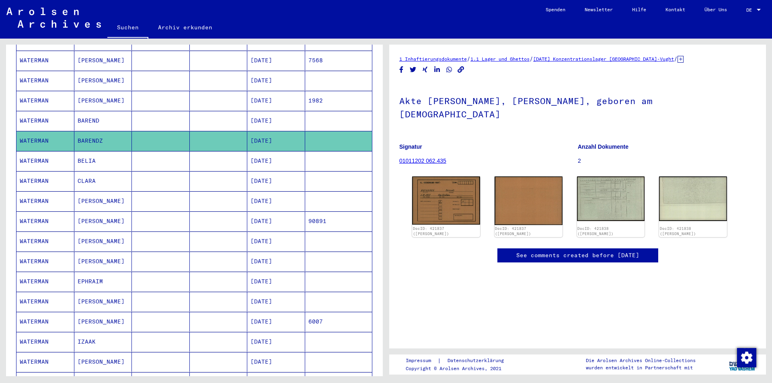
click at [272, 272] on mat-cell "[DATE]" at bounding box center [276, 282] width 58 height 20
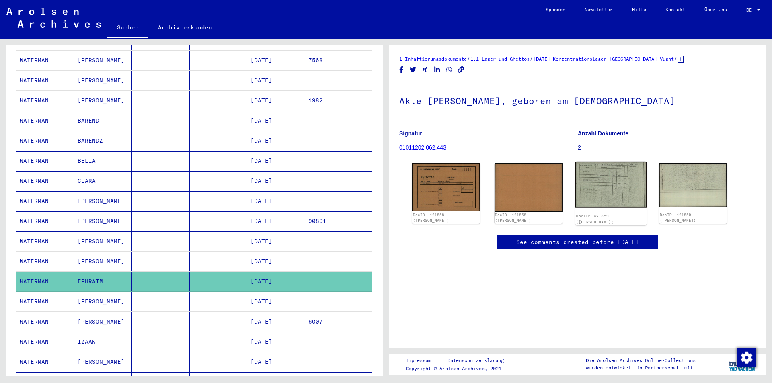
click at [603, 191] on img at bounding box center [610, 185] width 71 height 46
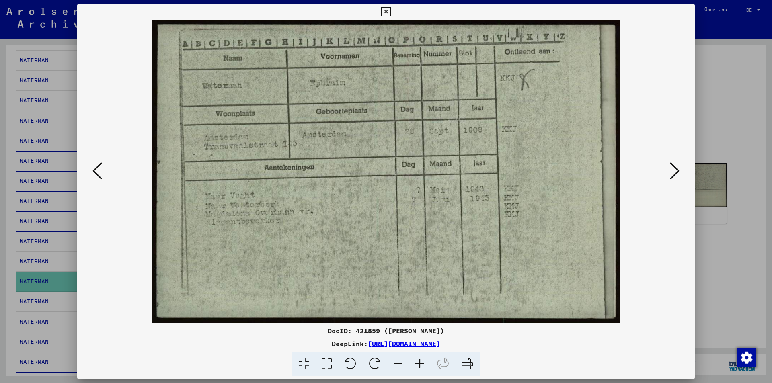
click at [39, 160] on div at bounding box center [386, 191] width 772 height 383
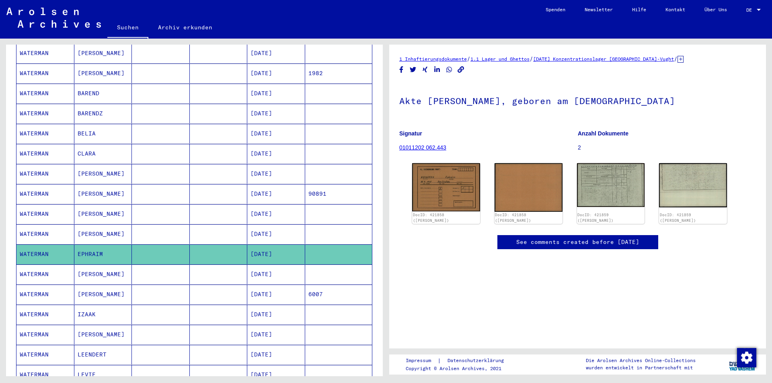
scroll to position [241, 0]
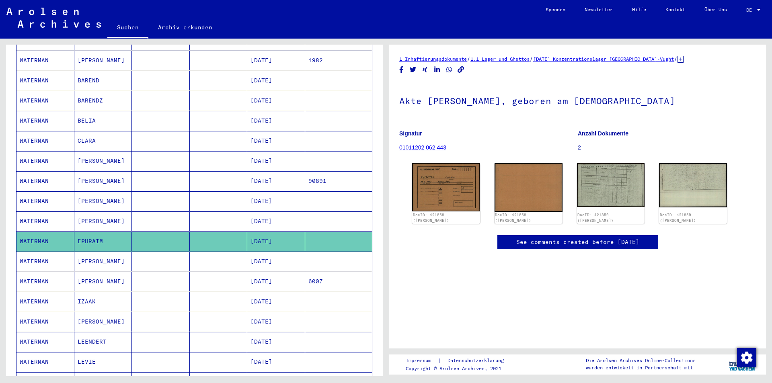
click at [282, 272] on mat-cell "[DATE]" at bounding box center [276, 282] width 58 height 20
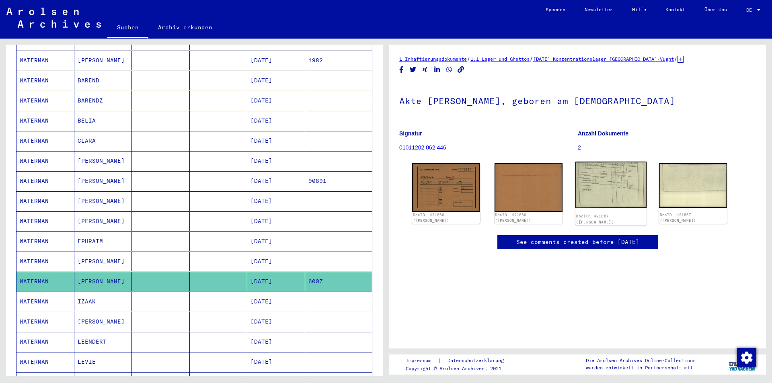
click at [610, 170] on img at bounding box center [610, 185] width 71 height 46
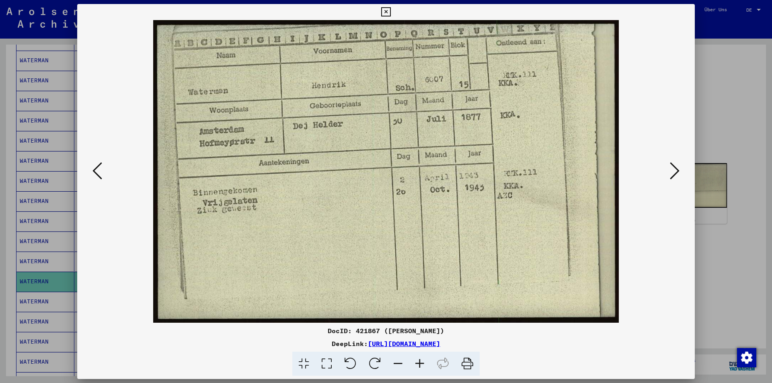
click at [86, 142] on div at bounding box center [386, 171] width 618 height 303
click at [74, 146] on div at bounding box center [386, 191] width 772 height 383
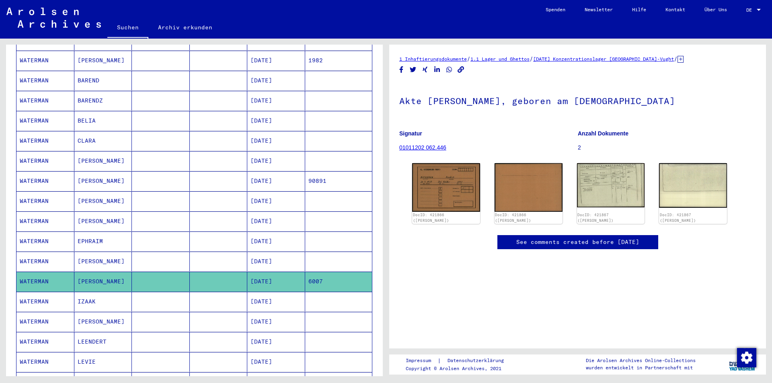
click at [285, 292] on mat-cell "[DATE]" at bounding box center [276, 302] width 58 height 20
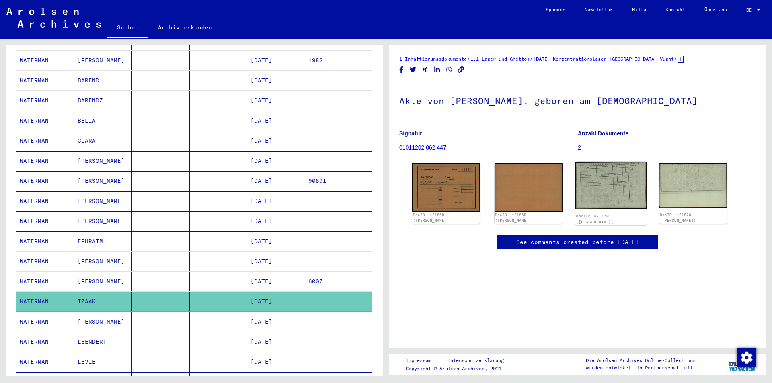
click at [578, 184] on img at bounding box center [610, 185] width 71 height 47
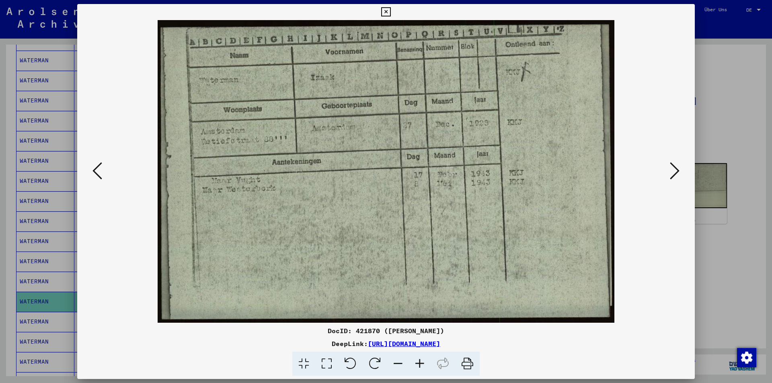
click at [53, 187] on div at bounding box center [386, 191] width 772 height 383
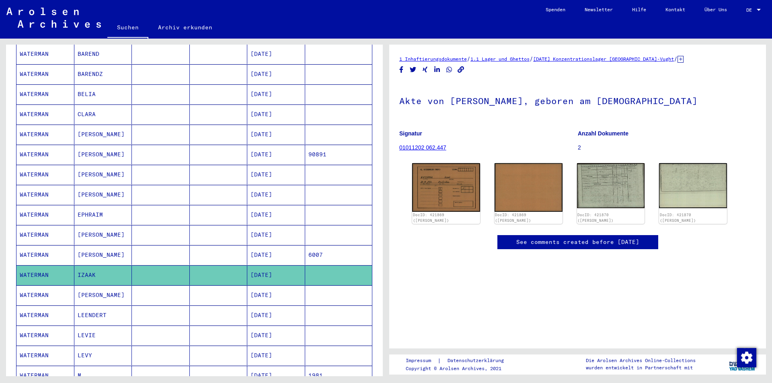
scroll to position [282, 0]
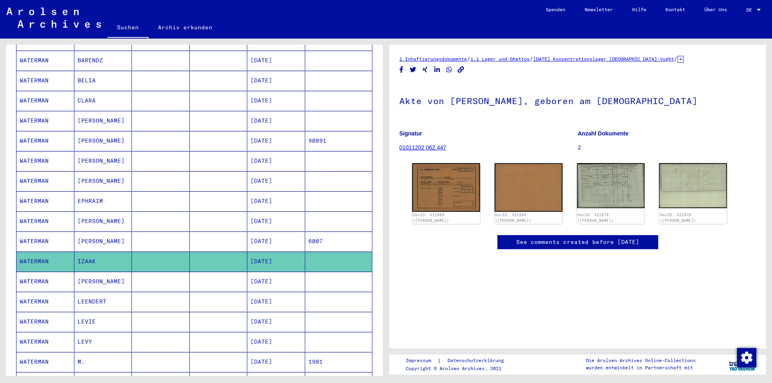
click at [112, 272] on mat-cell "[PERSON_NAME]" at bounding box center [103, 282] width 58 height 20
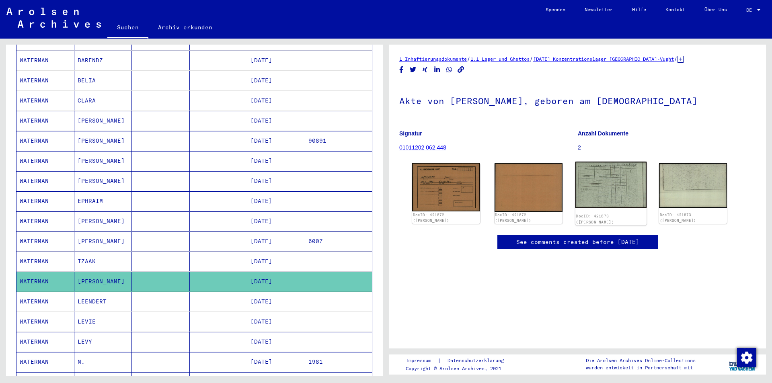
click at [590, 187] on img at bounding box center [610, 185] width 71 height 47
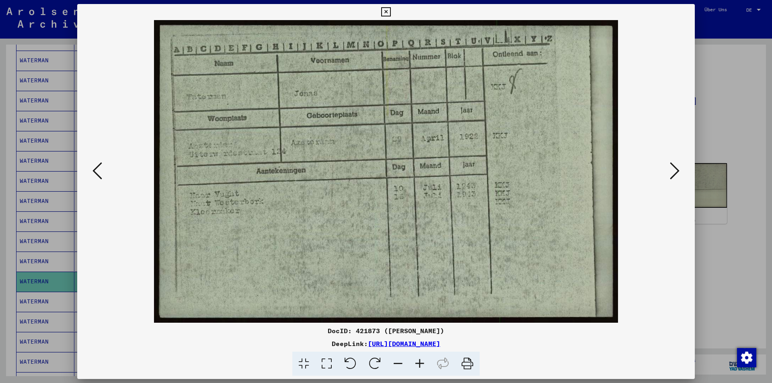
click at [56, 180] on div at bounding box center [386, 191] width 772 height 383
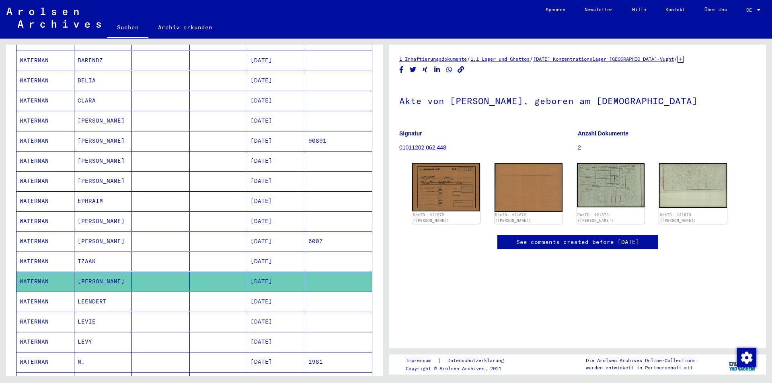
click at [275, 292] on mat-cell "[DATE]" at bounding box center [276, 302] width 58 height 20
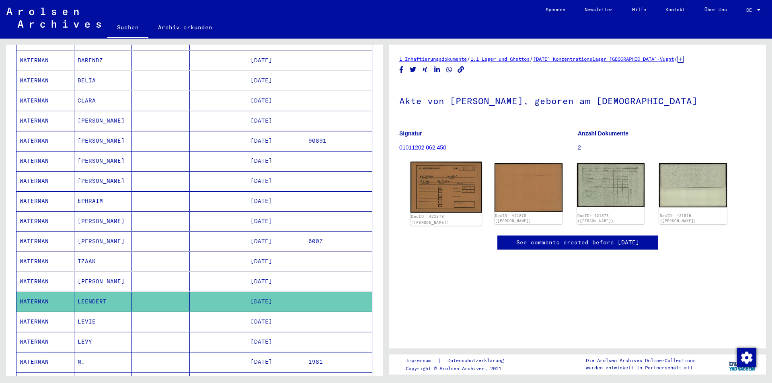
click at [455, 186] on img at bounding box center [446, 187] width 71 height 51
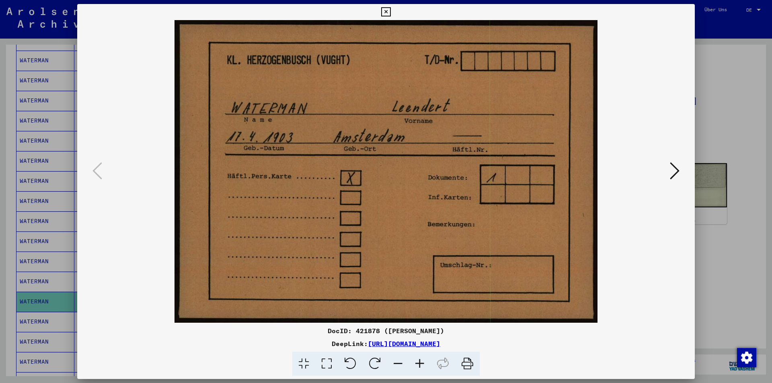
click at [52, 270] on div at bounding box center [386, 191] width 772 height 383
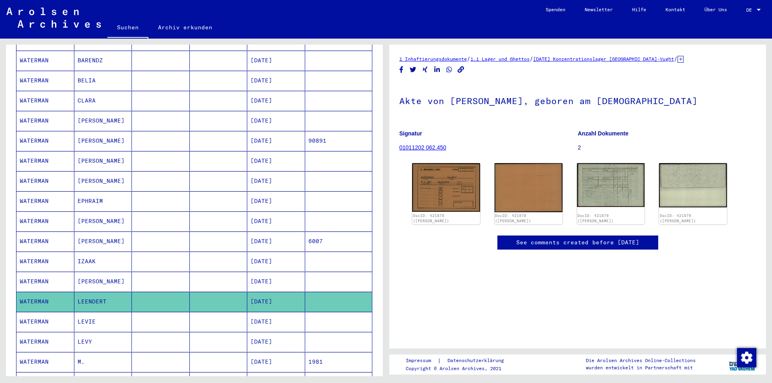
click at [269, 315] on mat-cell "[DATE]" at bounding box center [276, 322] width 58 height 20
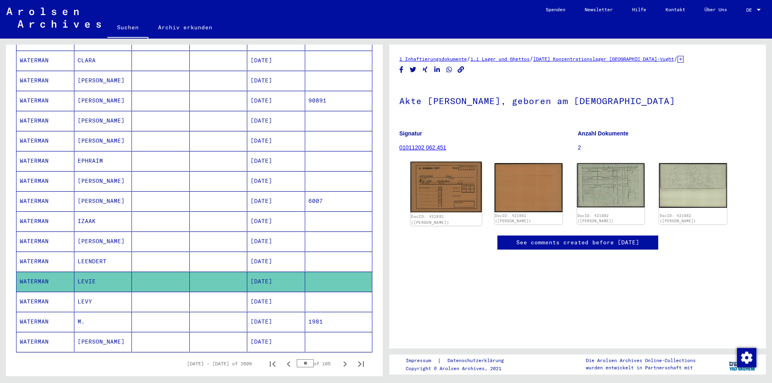
click at [465, 191] on img at bounding box center [446, 187] width 71 height 51
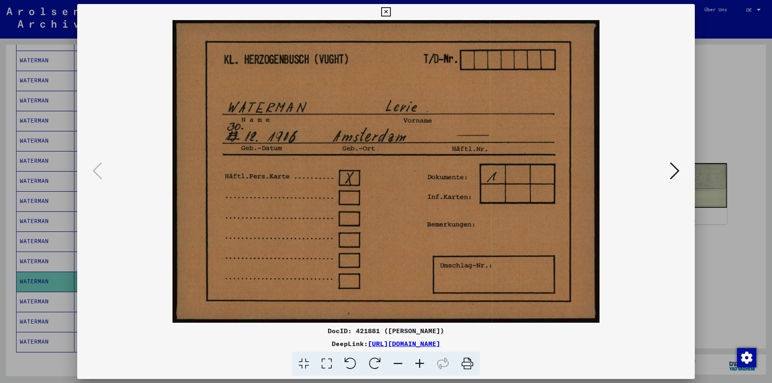
click at [53, 181] on div at bounding box center [386, 191] width 772 height 383
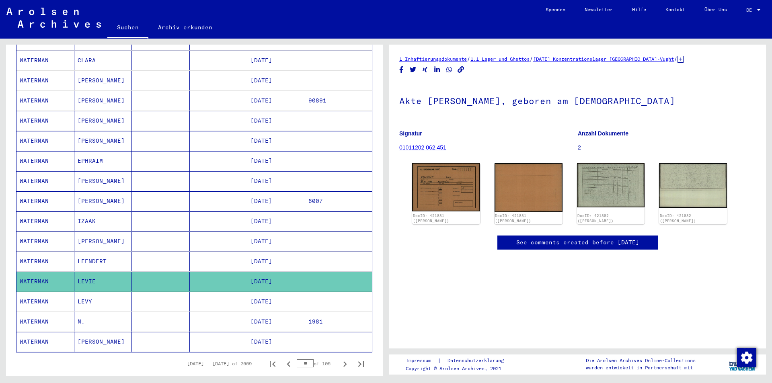
click at [650, 181] on div "DocID: 421881 ([PERSON_NAME]) DocID: 421881 ([PERSON_NAME]) DocID: 421882 ([PER…" at bounding box center [577, 194] width 337 height 68
click at [639, 182] on img at bounding box center [610, 185] width 71 height 46
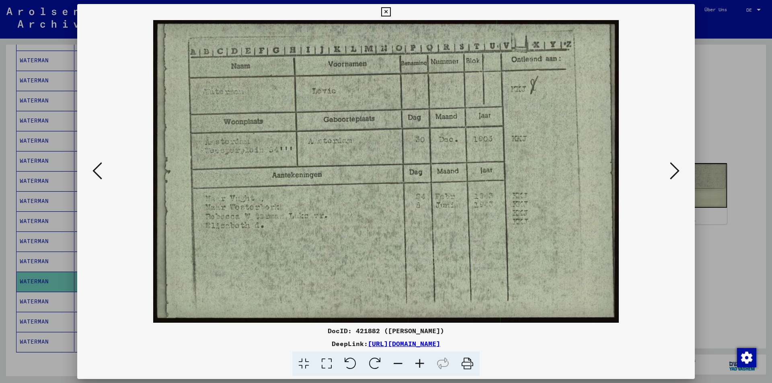
click at [45, 241] on div at bounding box center [386, 191] width 772 height 383
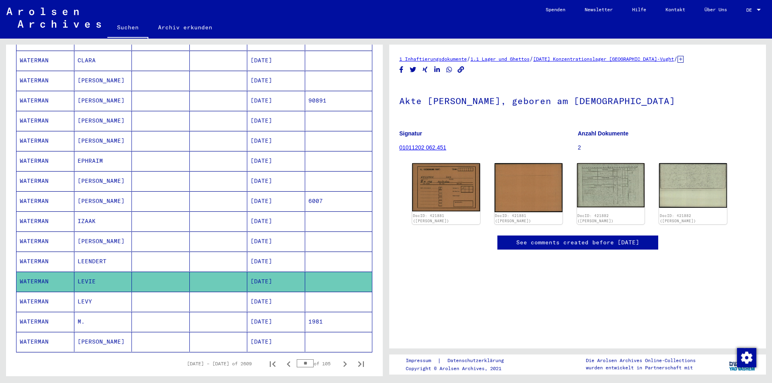
click at [265, 315] on mat-cell "[DATE]" at bounding box center [276, 322] width 58 height 20
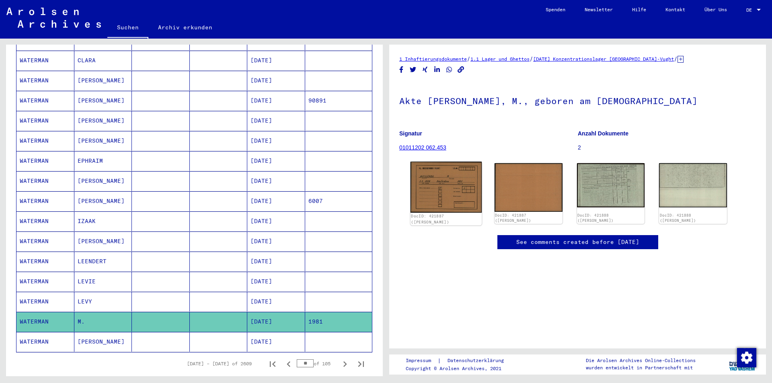
click at [460, 187] on img at bounding box center [446, 187] width 71 height 51
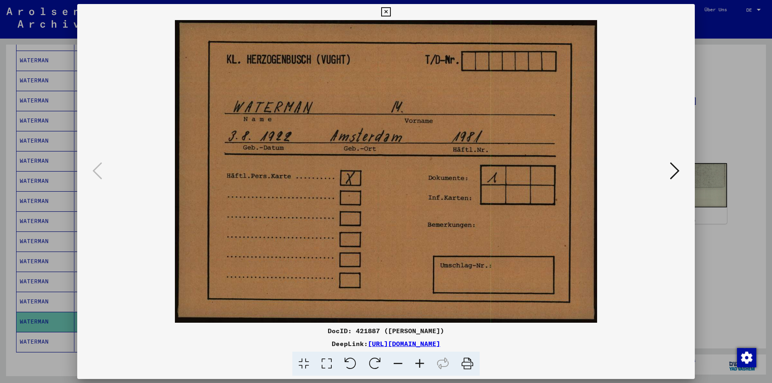
click at [56, 167] on div at bounding box center [386, 191] width 772 height 383
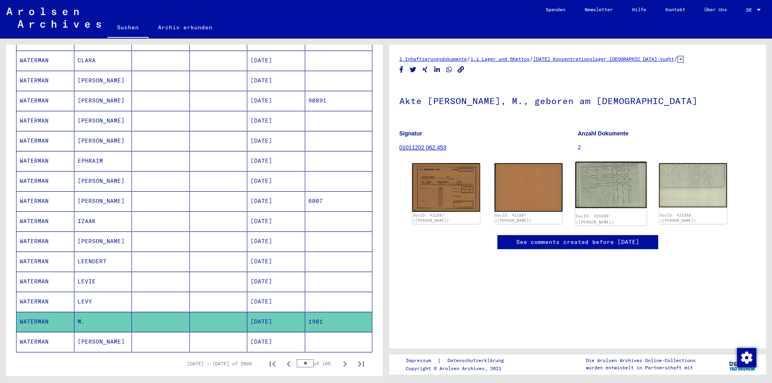
click at [603, 186] on img at bounding box center [610, 185] width 71 height 47
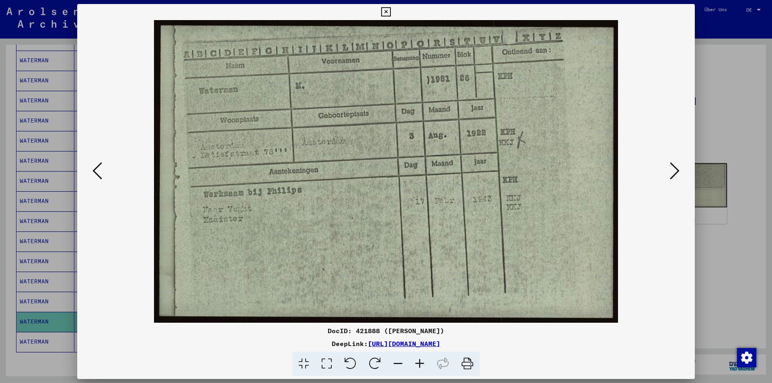
click at [64, 231] on div at bounding box center [386, 191] width 772 height 383
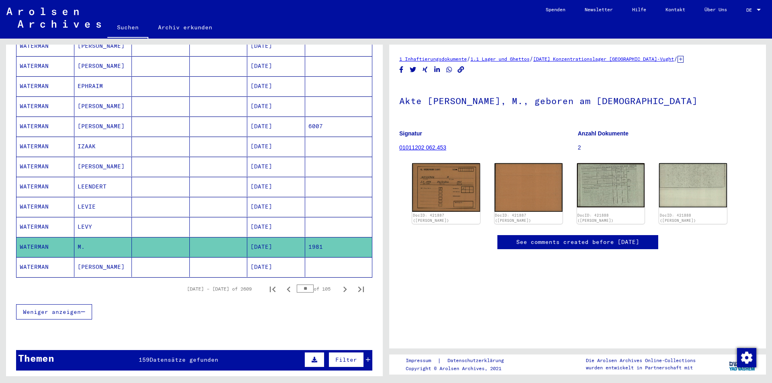
scroll to position [402, 0]
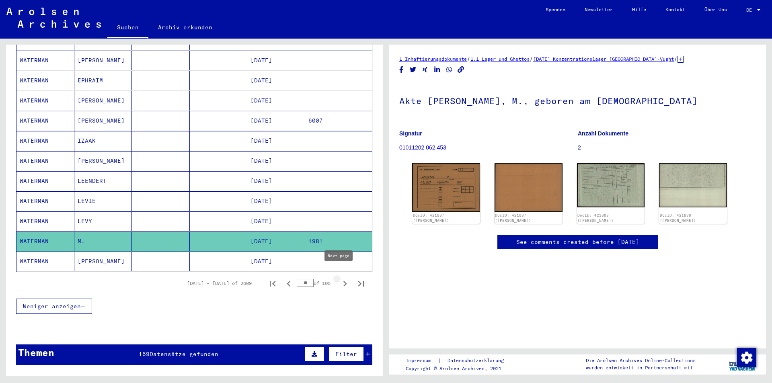
click at [339, 278] on icon "Next page" at bounding box center [344, 283] width 11 height 11
type input "**"
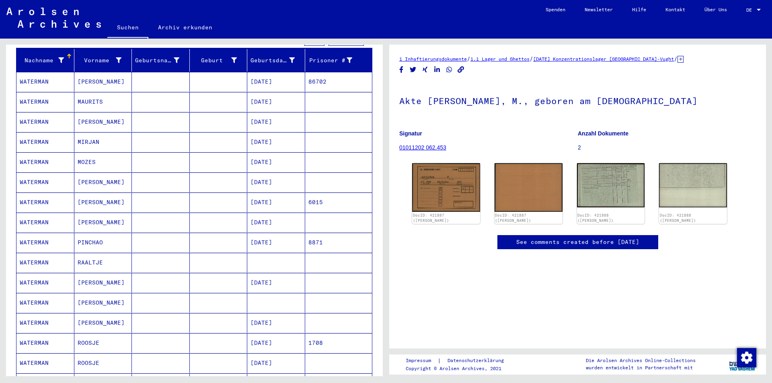
scroll to position [80, 0]
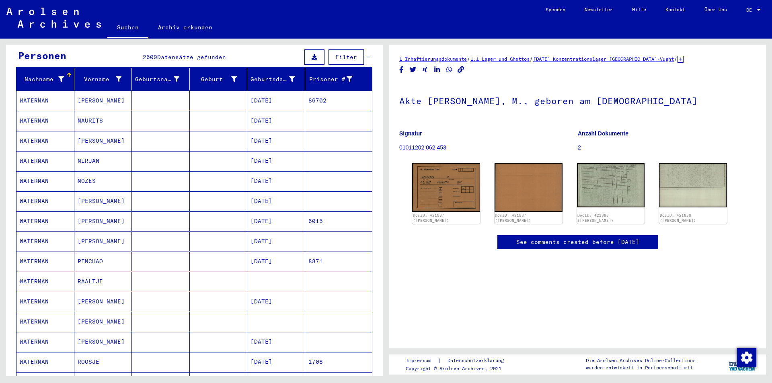
click at [281, 91] on mat-cell "[DATE]" at bounding box center [276, 101] width 58 height 20
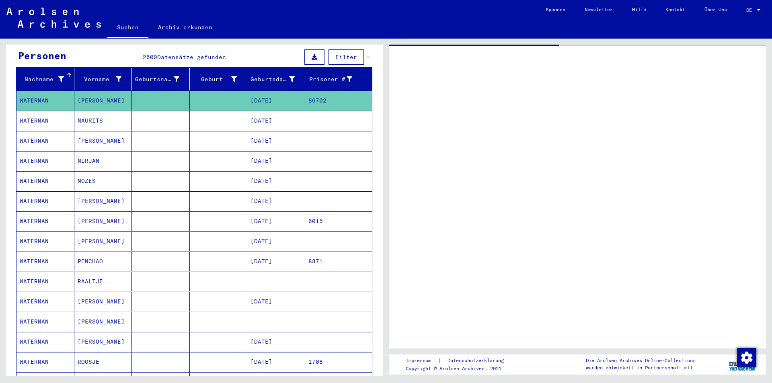
click at [274, 111] on mat-cell "[DATE]" at bounding box center [276, 121] width 58 height 20
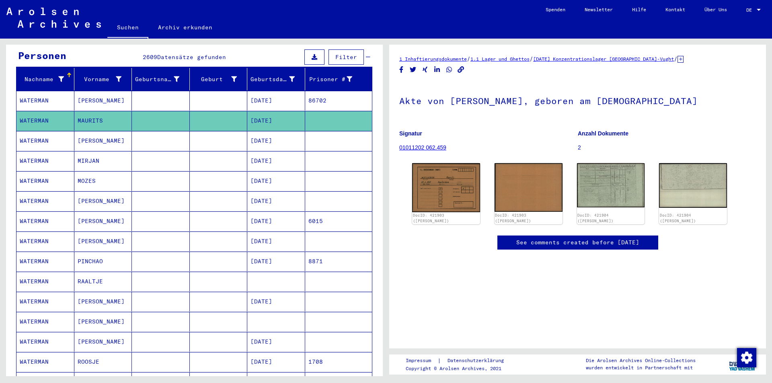
click at [272, 172] on mat-cell "[DATE]" at bounding box center [276, 181] width 58 height 20
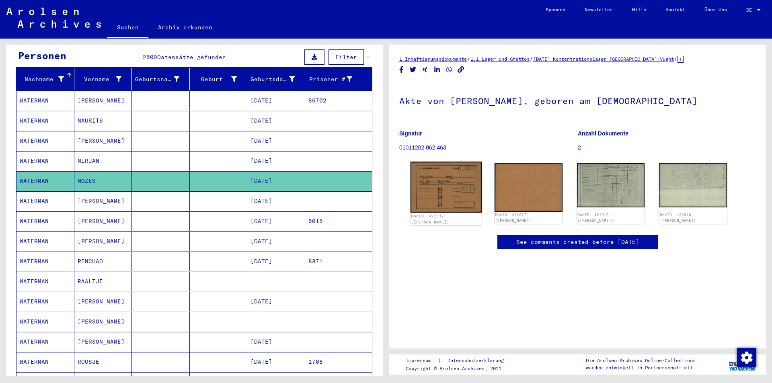
click at [456, 190] on img at bounding box center [446, 187] width 71 height 51
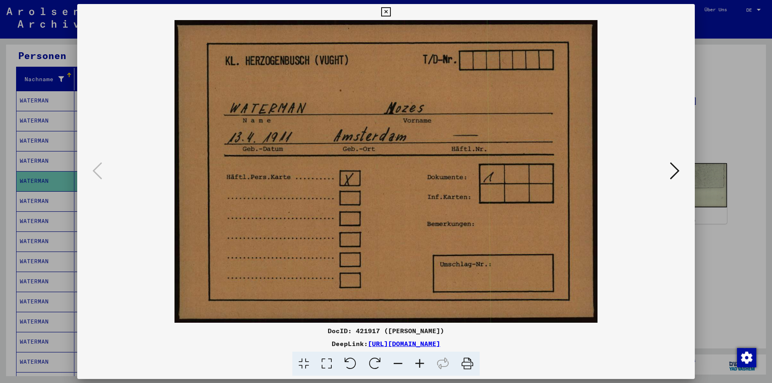
click at [85, 206] on div at bounding box center [386, 171] width 618 height 303
click at [732, 187] on div at bounding box center [386, 191] width 772 height 383
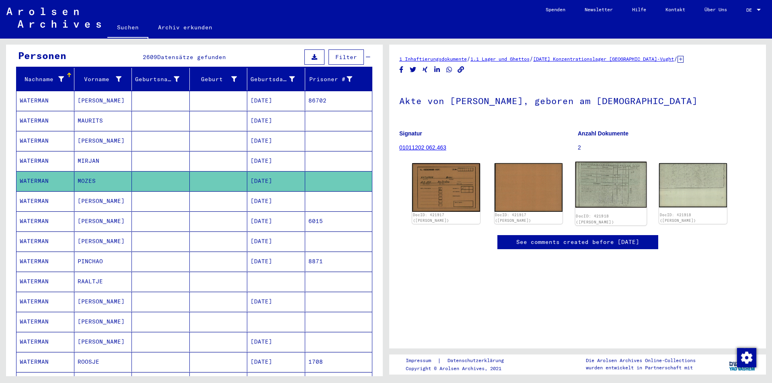
click at [615, 195] on img at bounding box center [610, 185] width 71 height 46
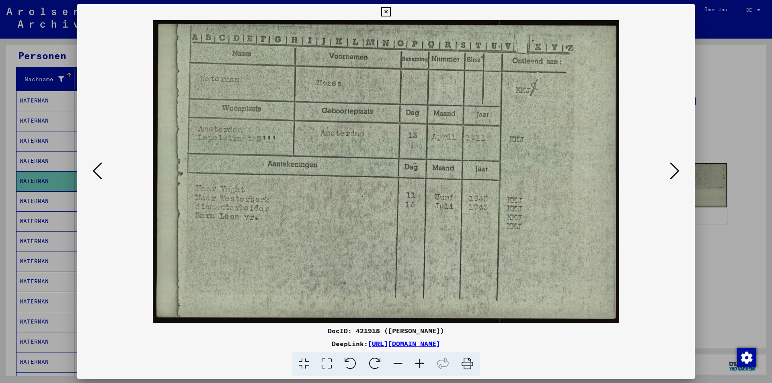
click at [63, 226] on div at bounding box center [386, 191] width 772 height 383
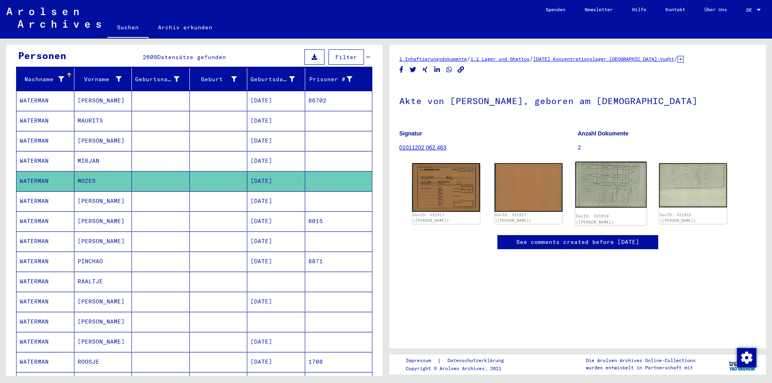
click at [585, 188] on img at bounding box center [610, 185] width 71 height 46
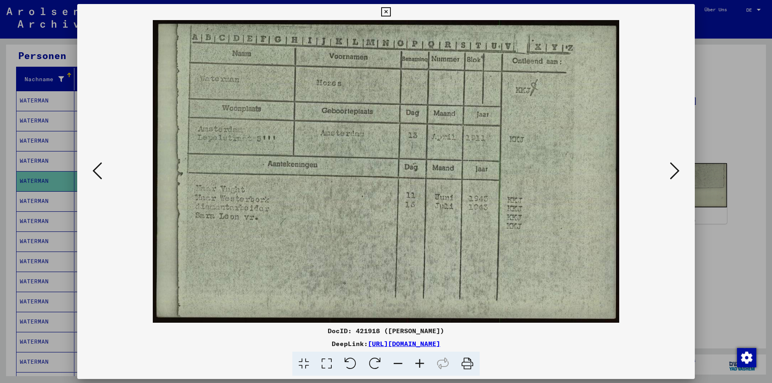
click at [735, 237] on div at bounding box center [386, 191] width 772 height 383
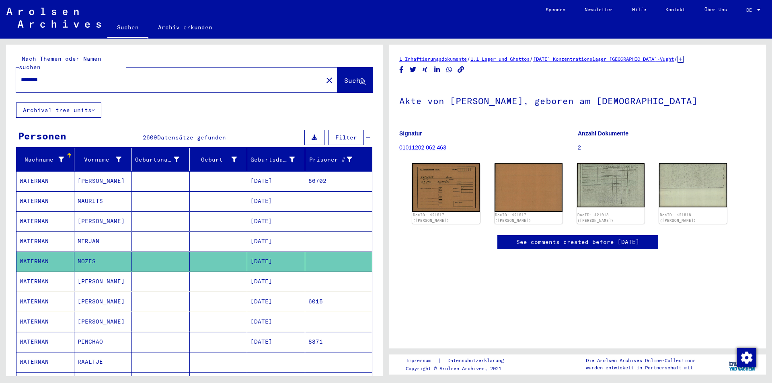
click at [321, 72] on button "close" at bounding box center [329, 80] width 16 height 16
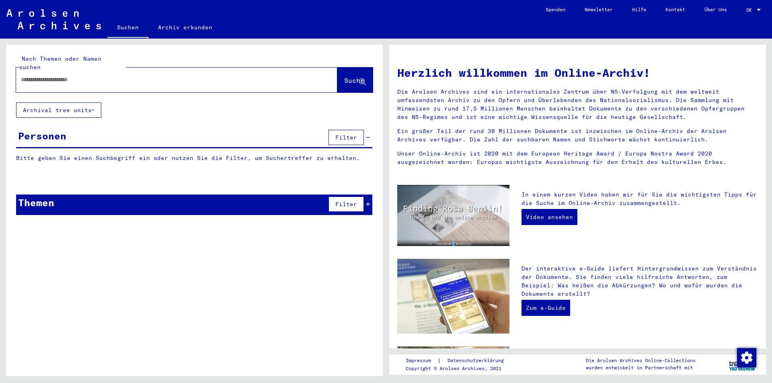
click at [203, 82] on div at bounding box center [176, 80] width 321 height 25
click at [192, 76] on div at bounding box center [164, 80] width 297 height 18
click at [130, 76] on input "text" at bounding box center [167, 80] width 292 height 8
type input "**********"
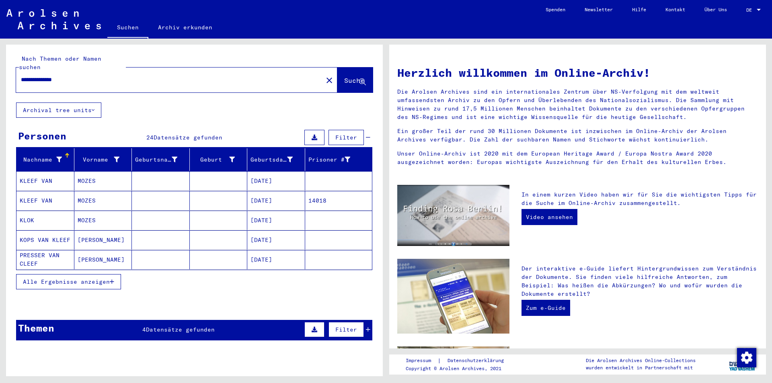
click at [87, 278] on span "Alle Ergebnisse anzeigen" at bounding box center [66, 281] width 87 height 7
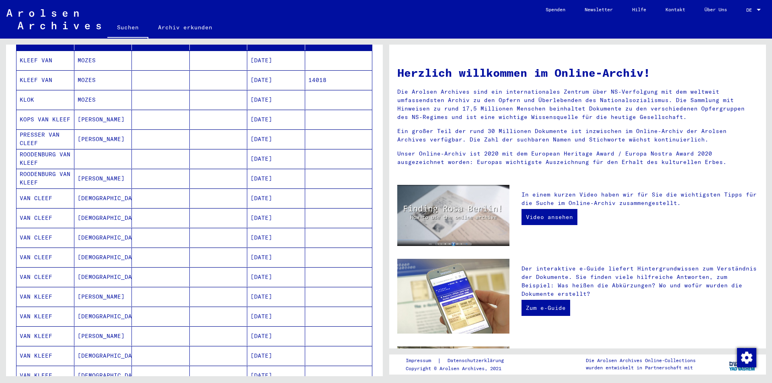
scroll to position [161, 0]
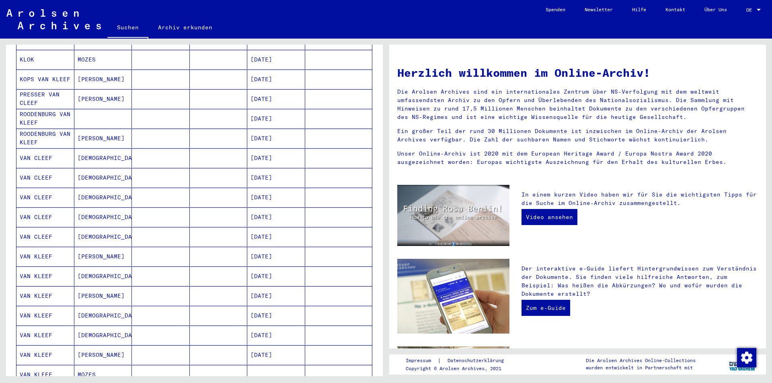
click at [269, 249] on mat-cell "[DATE]" at bounding box center [276, 256] width 58 height 19
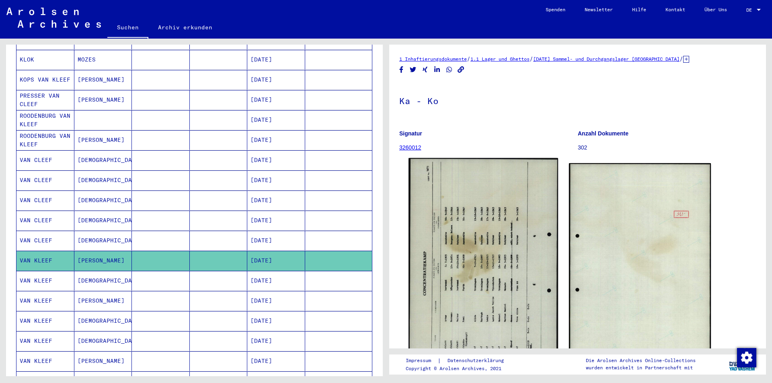
click at [470, 224] on img at bounding box center [483, 262] width 149 height 209
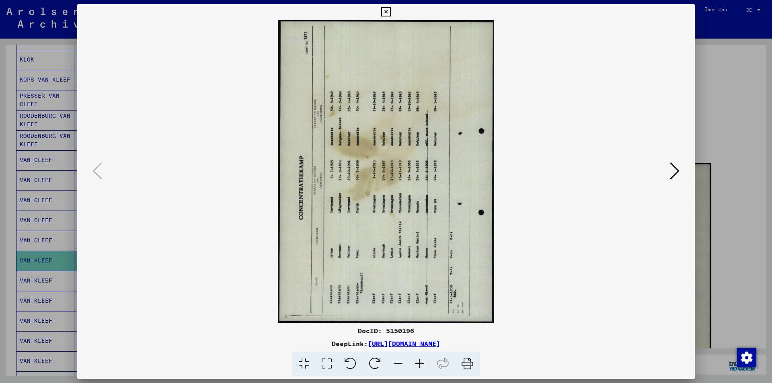
click at [370, 369] on icon at bounding box center [375, 364] width 25 height 25
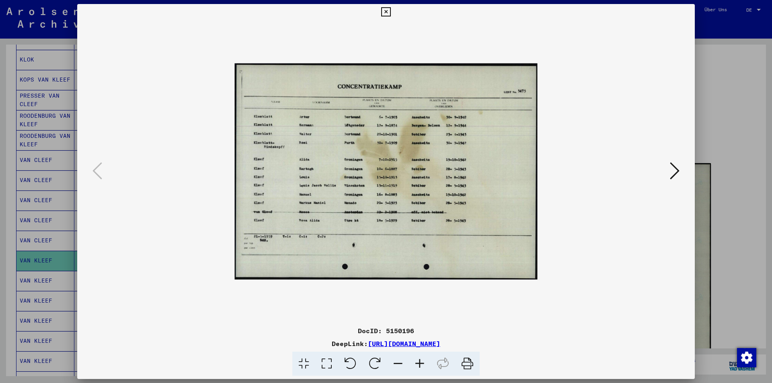
click at [423, 361] on icon at bounding box center [420, 364] width 22 height 25
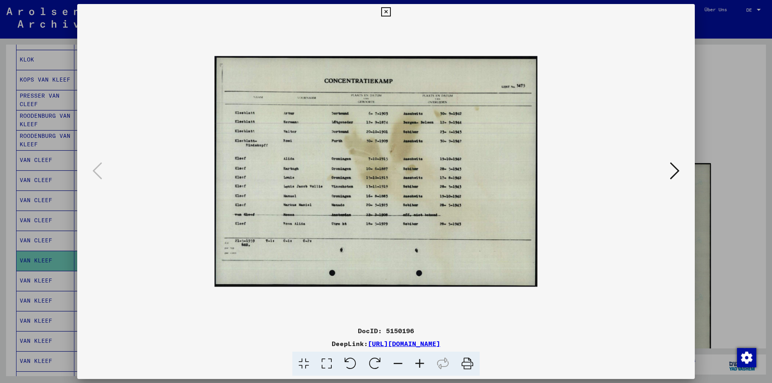
click at [423, 361] on icon at bounding box center [420, 364] width 22 height 25
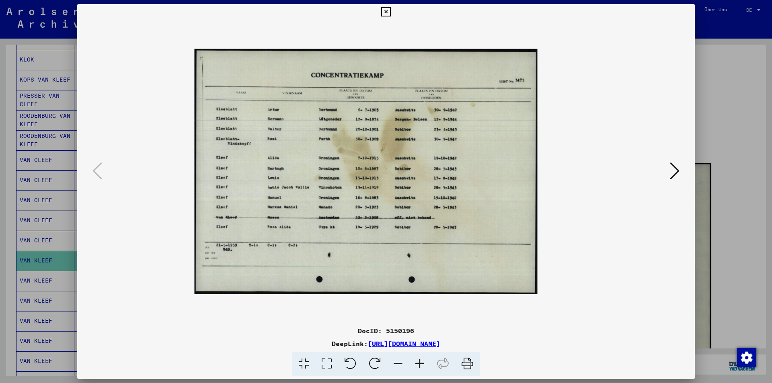
click at [423, 361] on icon at bounding box center [420, 364] width 22 height 25
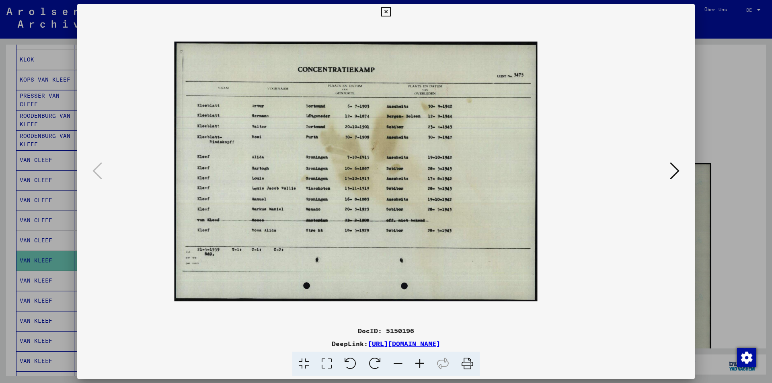
click at [718, 196] on div at bounding box center [386, 191] width 772 height 383
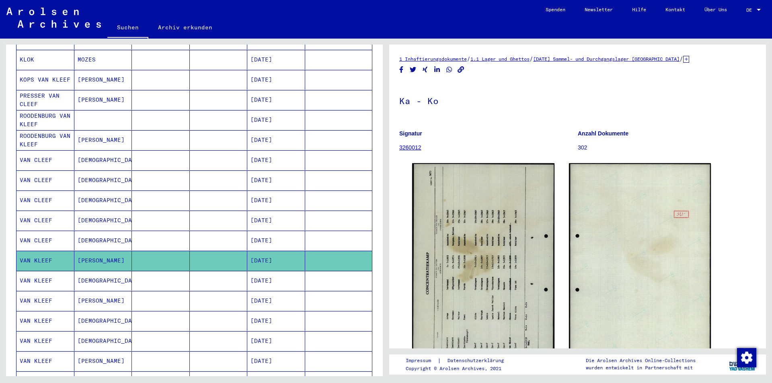
scroll to position [202, 0]
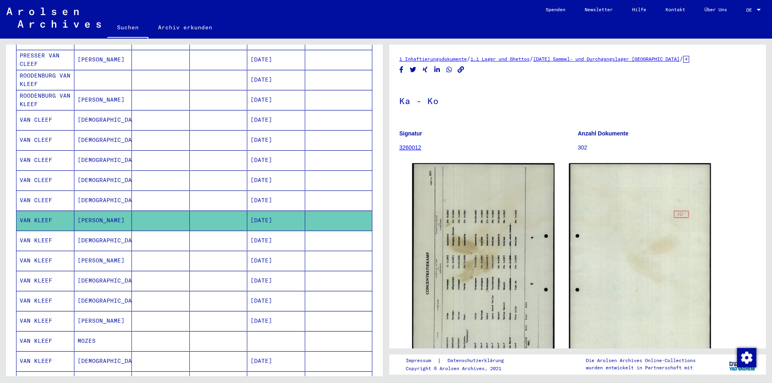
click at [271, 271] on mat-cell "[DATE]" at bounding box center [276, 281] width 58 height 20
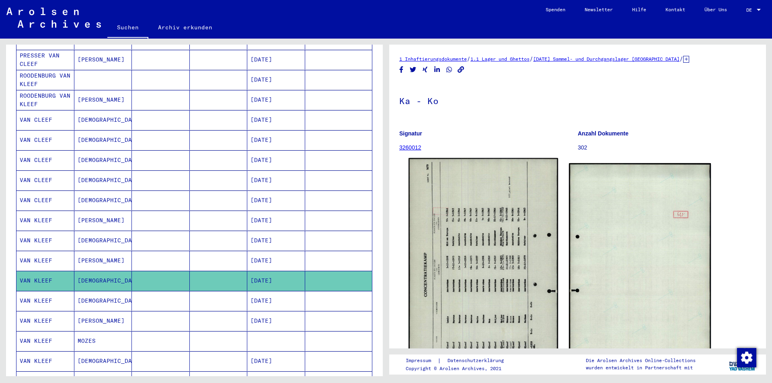
click at [475, 227] on img at bounding box center [483, 262] width 149 height 209
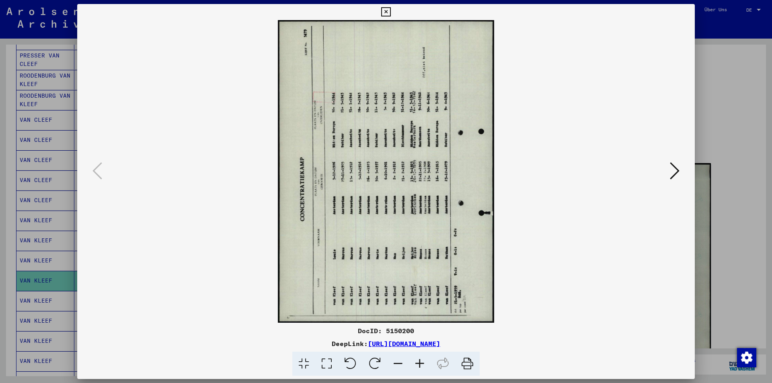
click at [378, 357] on icon at bounding box center [375, 364] width 25 height 25
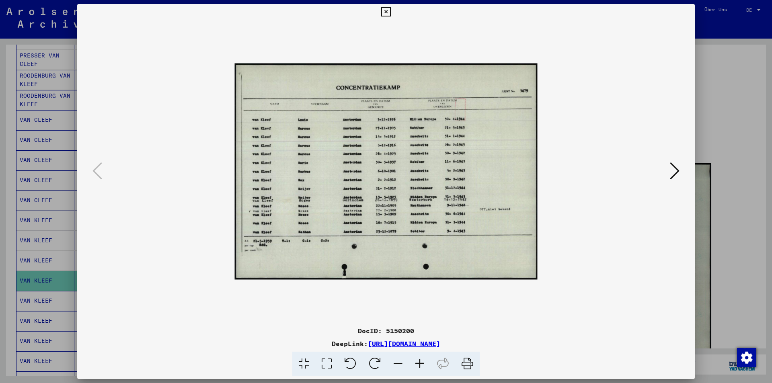
click at [424, 365] on icon at bounding box center [420, 364] width 22 height 25
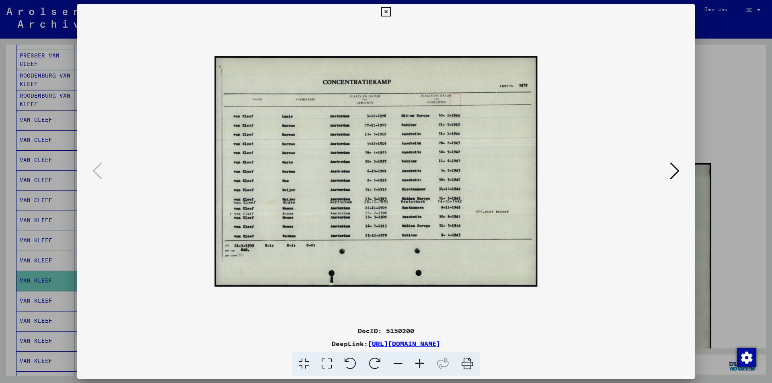
click at [424, 365] on icon at bounding box center [420, 364] width 22 height 25
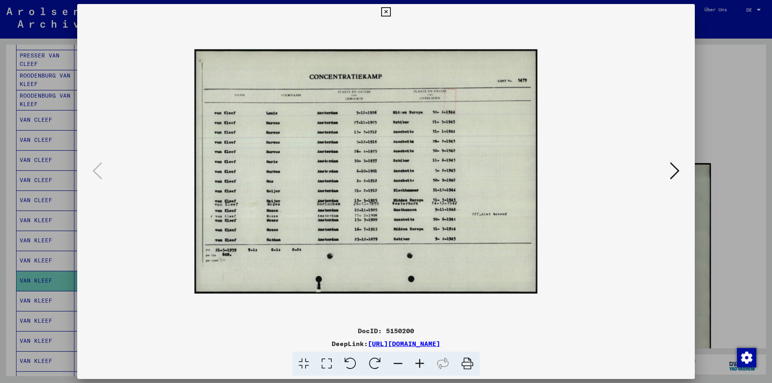
click at [424, 365] on icon at bounding box center [420, 364] width 22 height 25
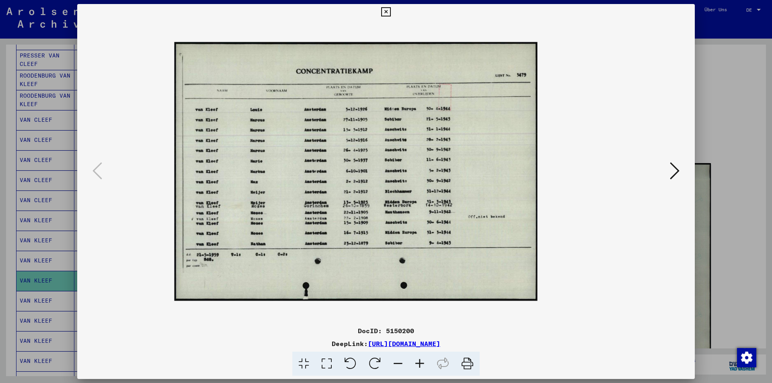
click at [424, 365] on icon at bounding box center [420, 364] width 22 height 25
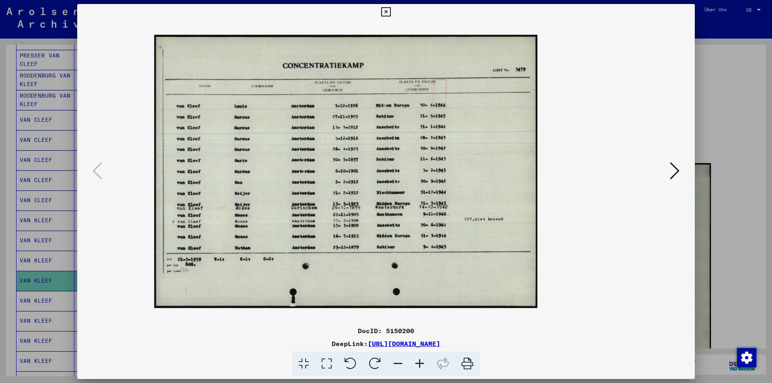
click at [752, 179] on div at bounding box center [386, 191] width 772 height 383
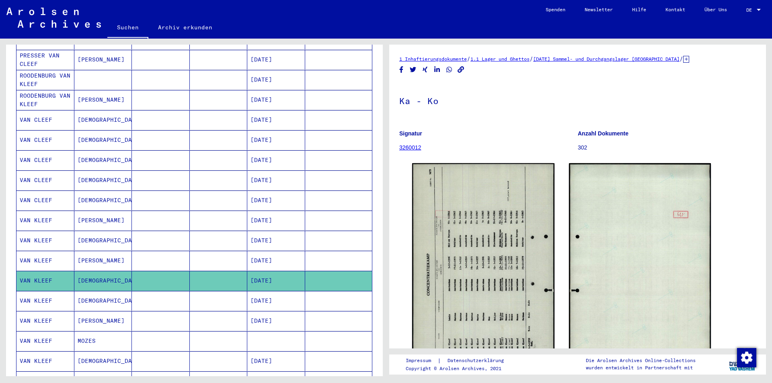
click at [267, 291] on mat-cell "[DATE]" at bounding box center [276, 301] width 58 height 20
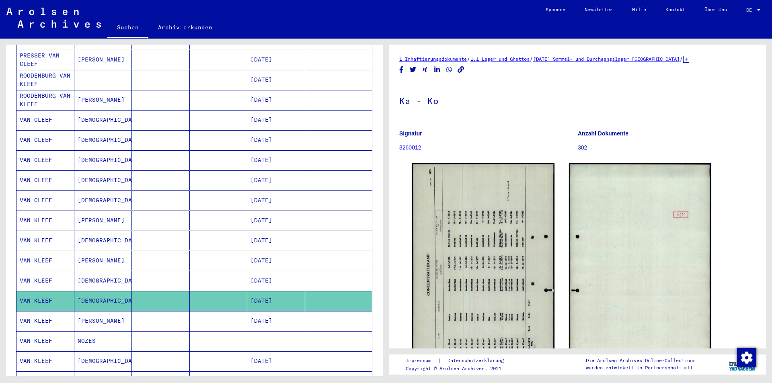
click at [282, 311] on mat-cell "[DATE]" at bounding box center [276, 321] width 58 height 20
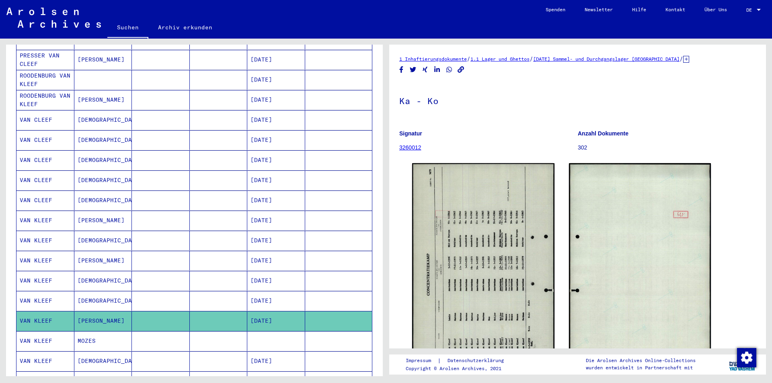
click at [278, 291] on mat-cell "[DATE]" at bounding box center [276, 301] width 58 height 20
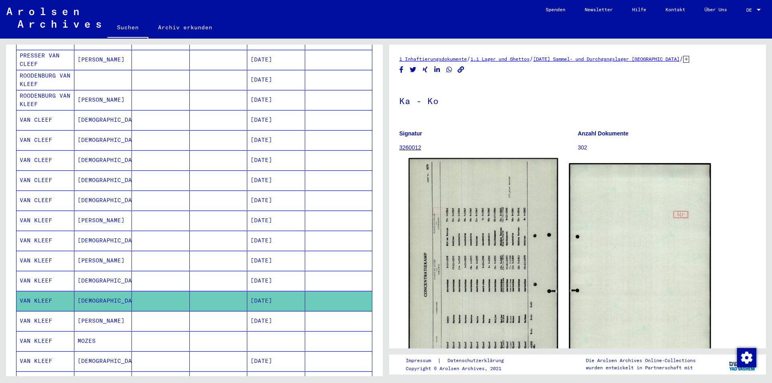
scroll to position [40, 0]
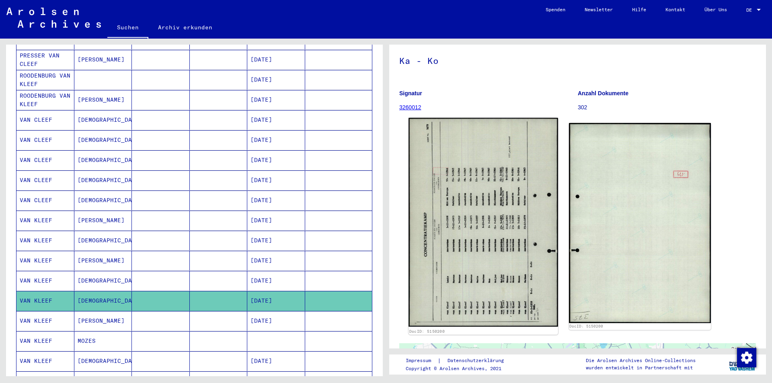
click at [487, 263] on img at bounding box center [483, 222] width 149 height 209
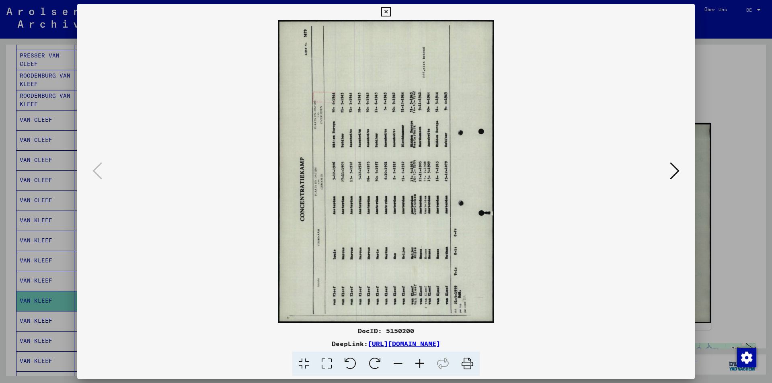
click at [373, 363] on icon at bounding box center [375, 364] width 25 height 25
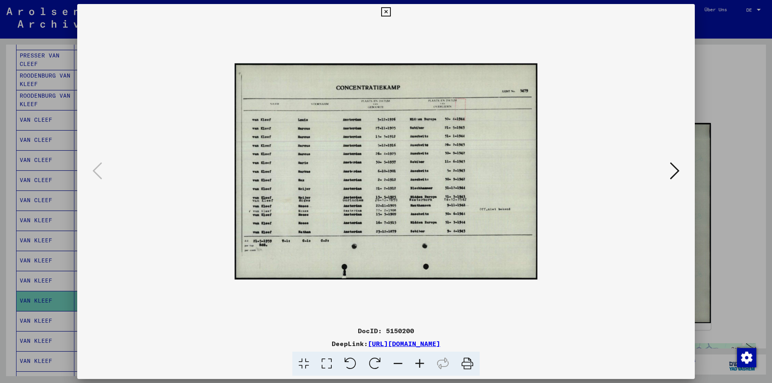
click at [423, 364] on icon at bounding box center [420, 364] width 22 height 25
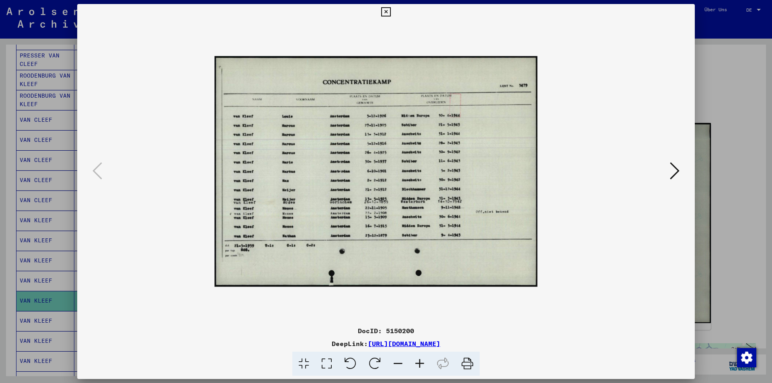
click at [423, 364] on icon at bounding box center [420, 364] width 22 height 25
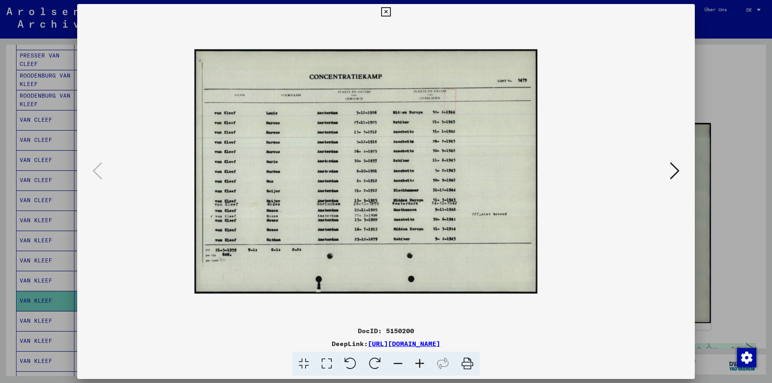
click at [423, 364] on icon at bounding box center [420, 364] width 22 height 25
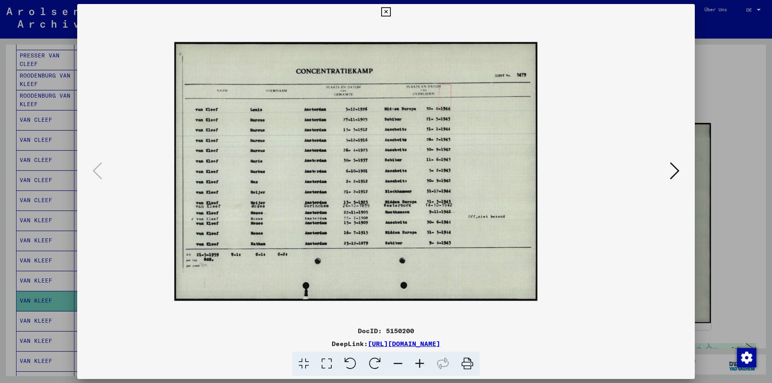
click at [423, 364] on icon at bounding box center [420, 364] width 22 height 25
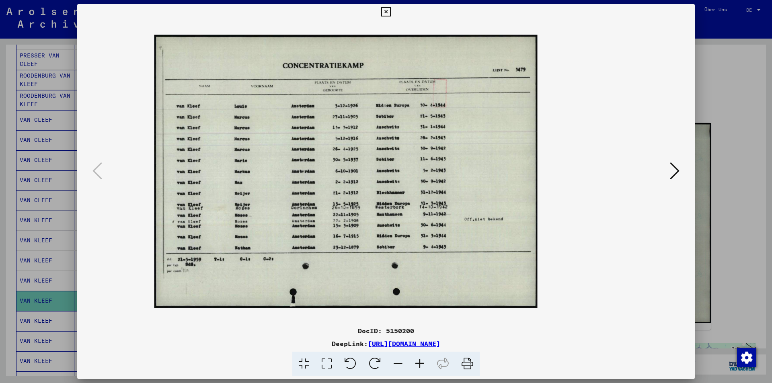
click at [423, 364] on icon at bounding box center [420, 364] width 22 height 25
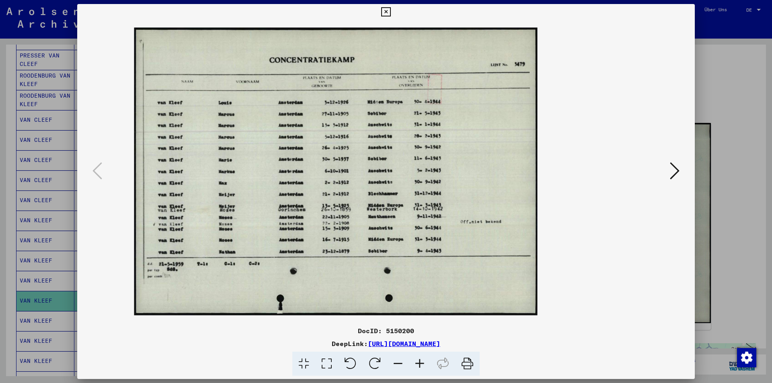
click at [423, 364] on icon at bounding box center [420, 364] width 22 height 25
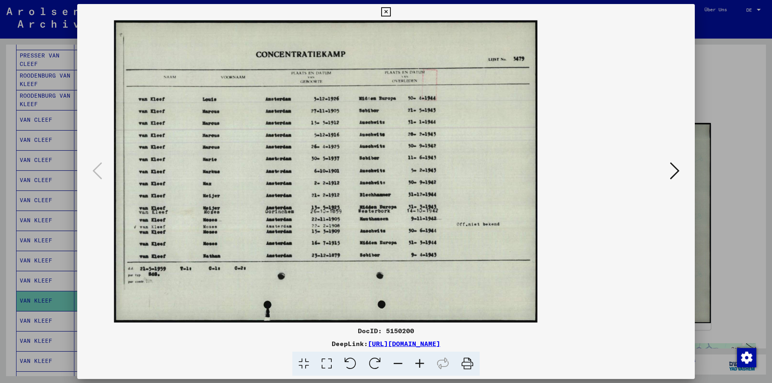
click at [423, 364] on icon at bounding box center [420, 364] width 22 height 25
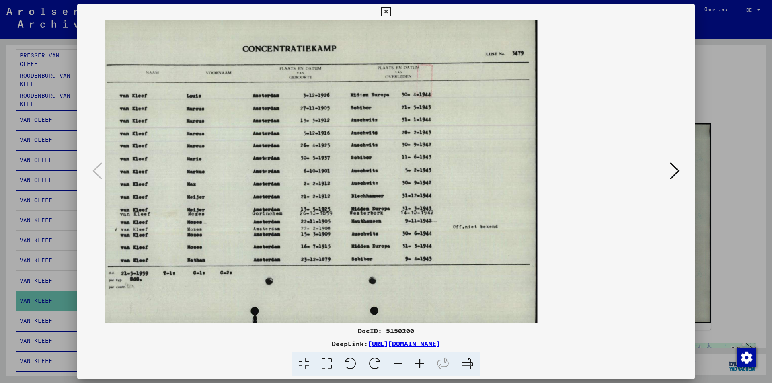
click at [43, 232] on div at bounding box center [386, 191] width 772 height 383
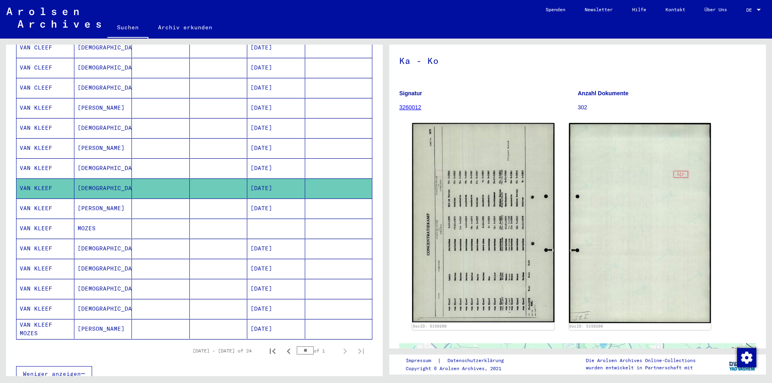
scroll to position [323, 0]
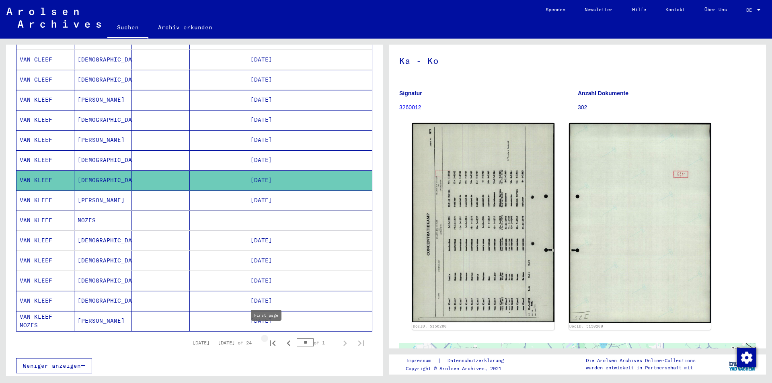
click at [270, 341] on icon "First page" at bounding box center [273, 344] width 6 height 6
type input "*"
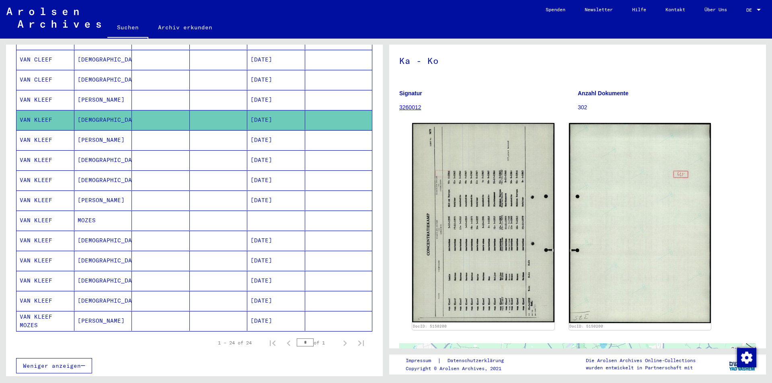
scroll to position [282, 0]
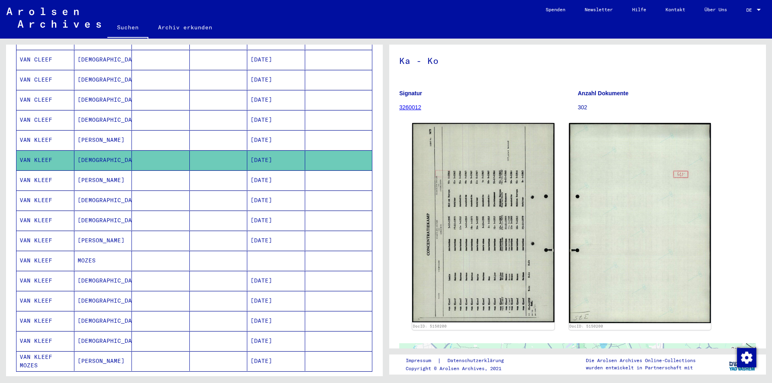
click at [268, 211] on mat-cell "[DATE]" at bounding box center [276, 221] width 58 height 20
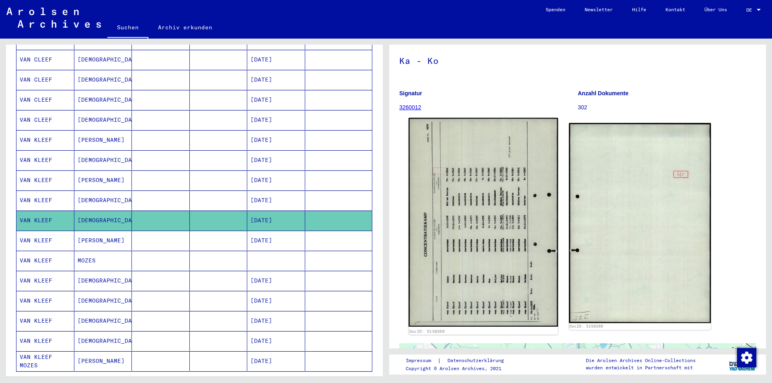
click at [461, 183] on img at bounding box center [483, 222] width 149 height 209
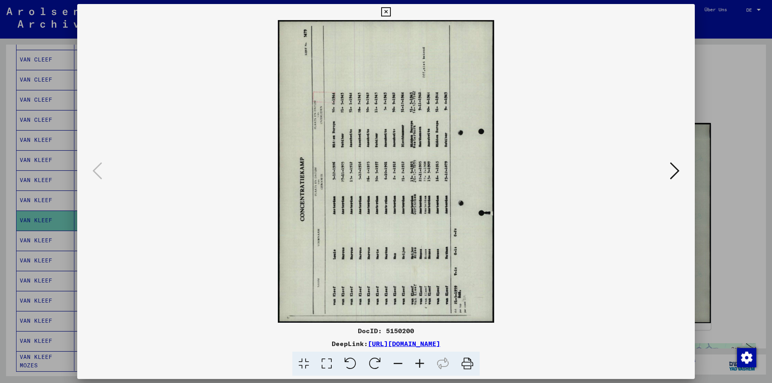
click at [376, 362] on icon at bounding box center [375, 364] width 25 height 25
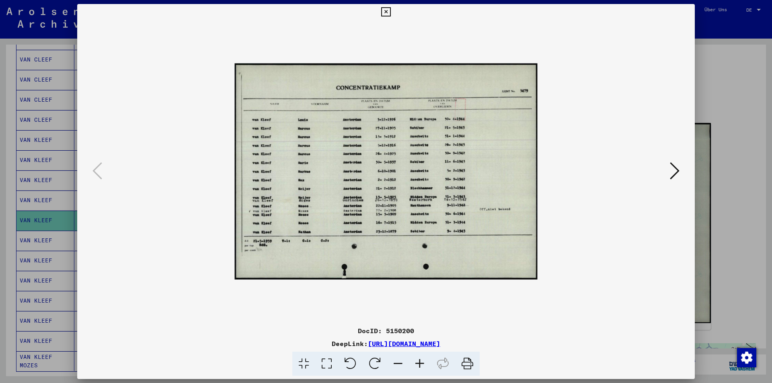
click at [0, 136] on div at bounding box center [386, 191] width 772 height 383
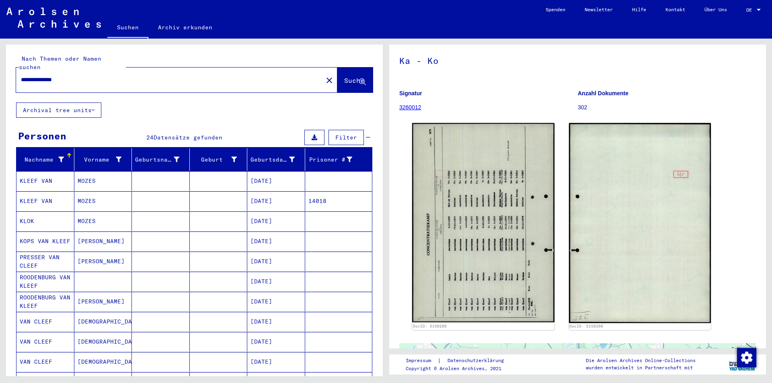
click at [325, 76] on mat-icon "close" at bounding box center [330, 81] width 10 height 10
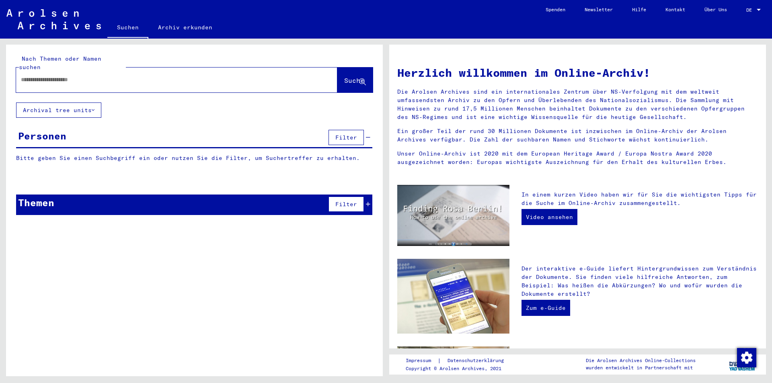
click at [233, 76] on input "text" at bounding box center [167, 80] width 292 height 8
type input "********"
click at [325, 76] on mat-icon "close" at bounding box center [330, 81] width 10 height 10
click at [253, 78] on div at bounding box center [164, 80] width 297 height 18
click at [195, 76] on input "text" at bounding box center [167, 80] width 292 height 8
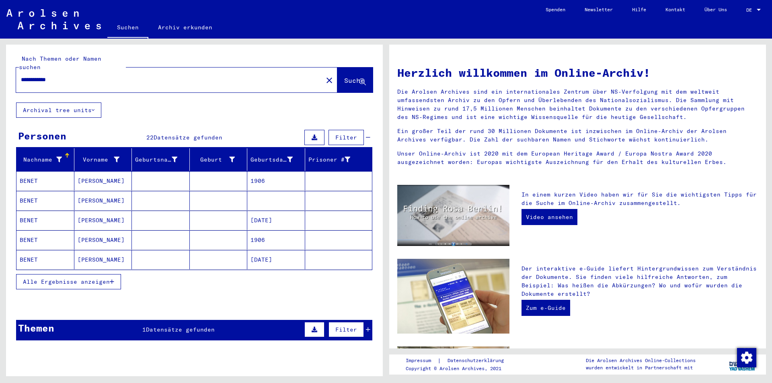
click at [76, 274] on button "Alle Ergebnisse anzeigen" at bounding box center [68, 281] width 105 height 15
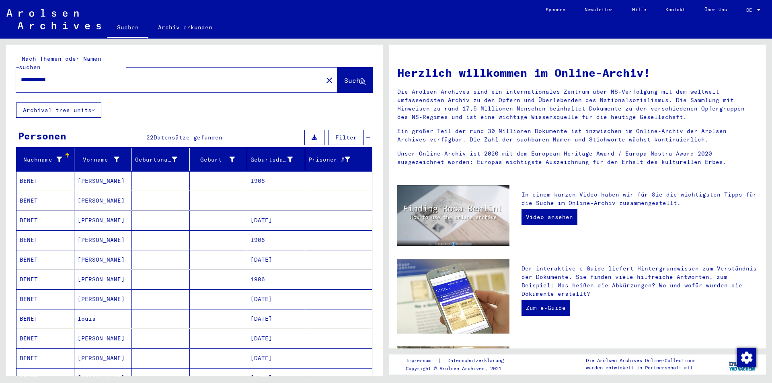
click at [75, 76] on input "**********" at bounding box center [167, 80] width 292 height 8
type input "**********"
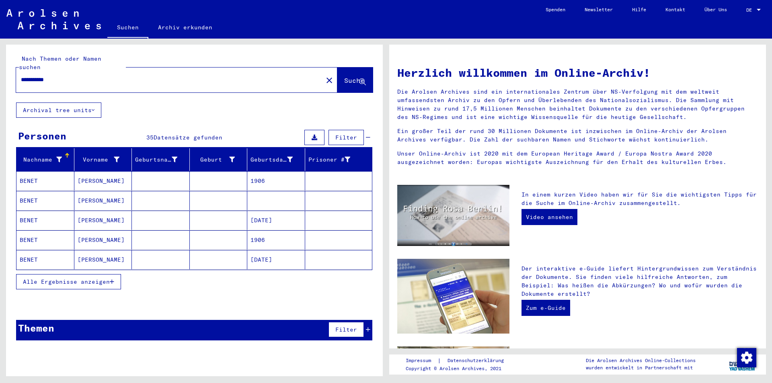
click at [112, 274] on button "Alle Ergebnisse anzeigen" at bounding box center [68, 281] width 105 height 15
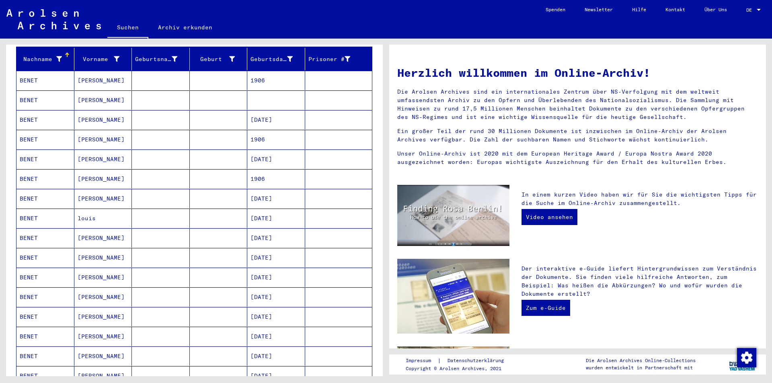
scroll to position [100, 0]
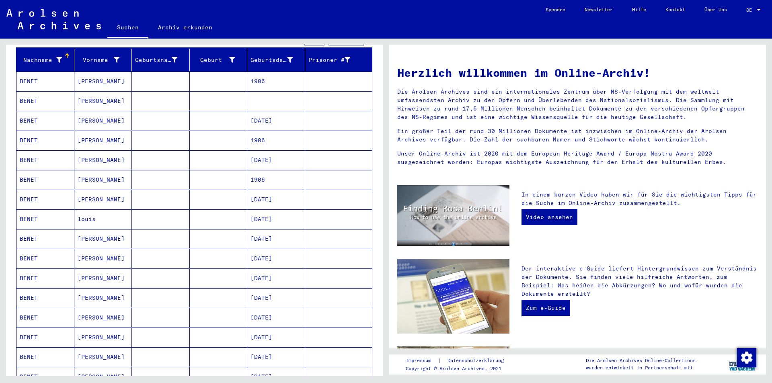
click at [263, 93] on mat-cell at bounding box center [276, 100] width 58 height 19
